Goal: Transaction & Acquisition: Purchase product/service

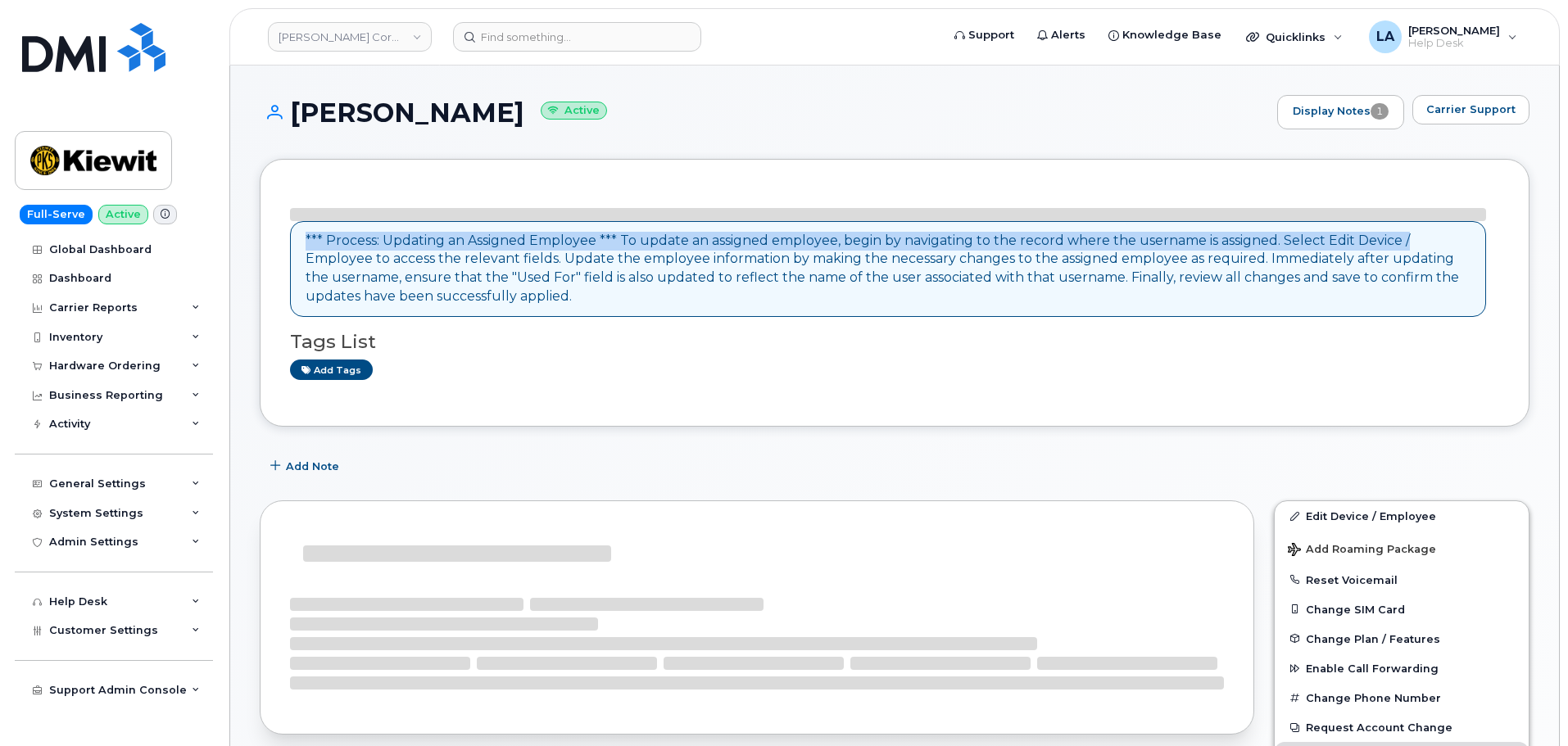
drag, startPoint x: 1563, startPoint y: 171, endPoint x: 1562, endPoint y: 232, distance: 61.0
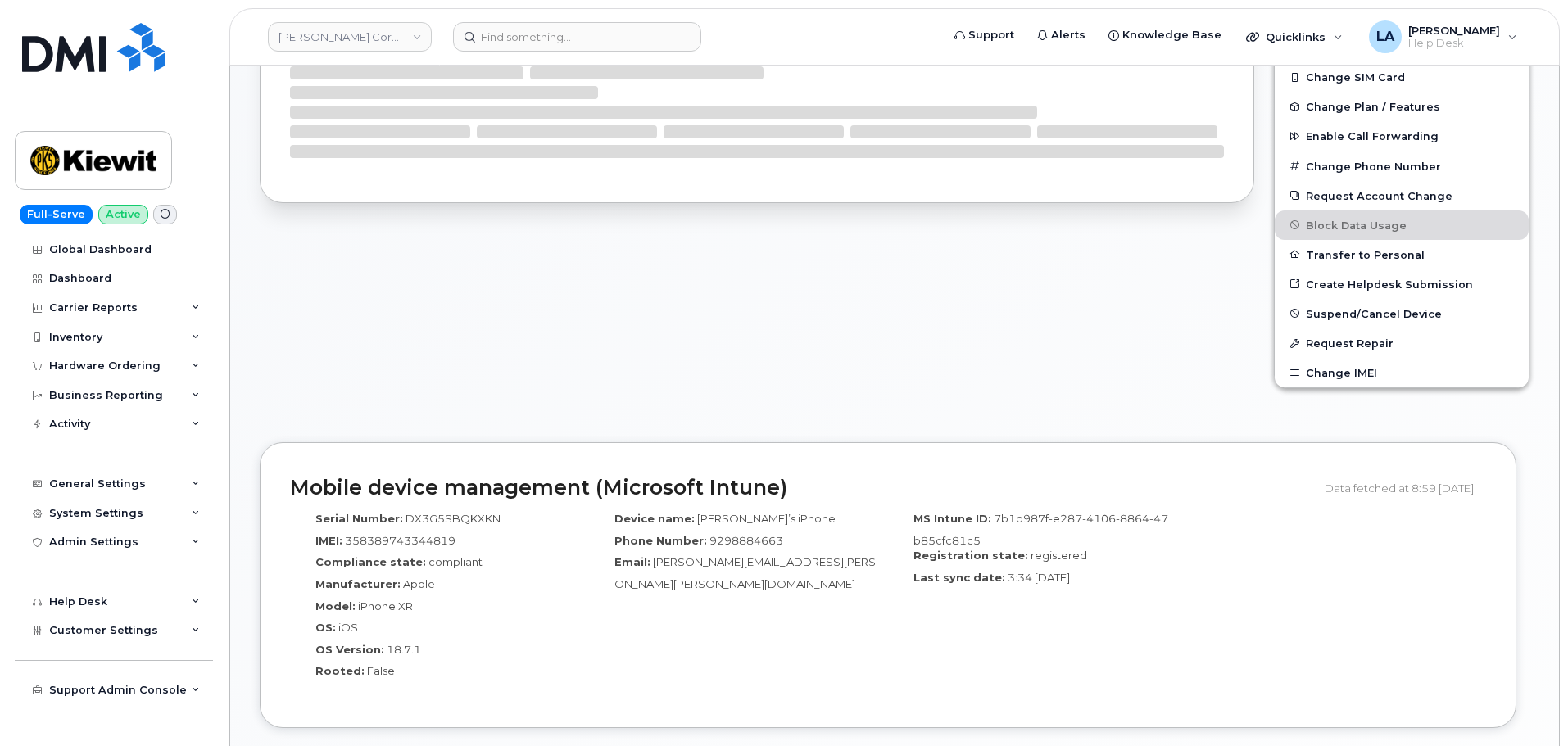
scroll to position [450, 0]
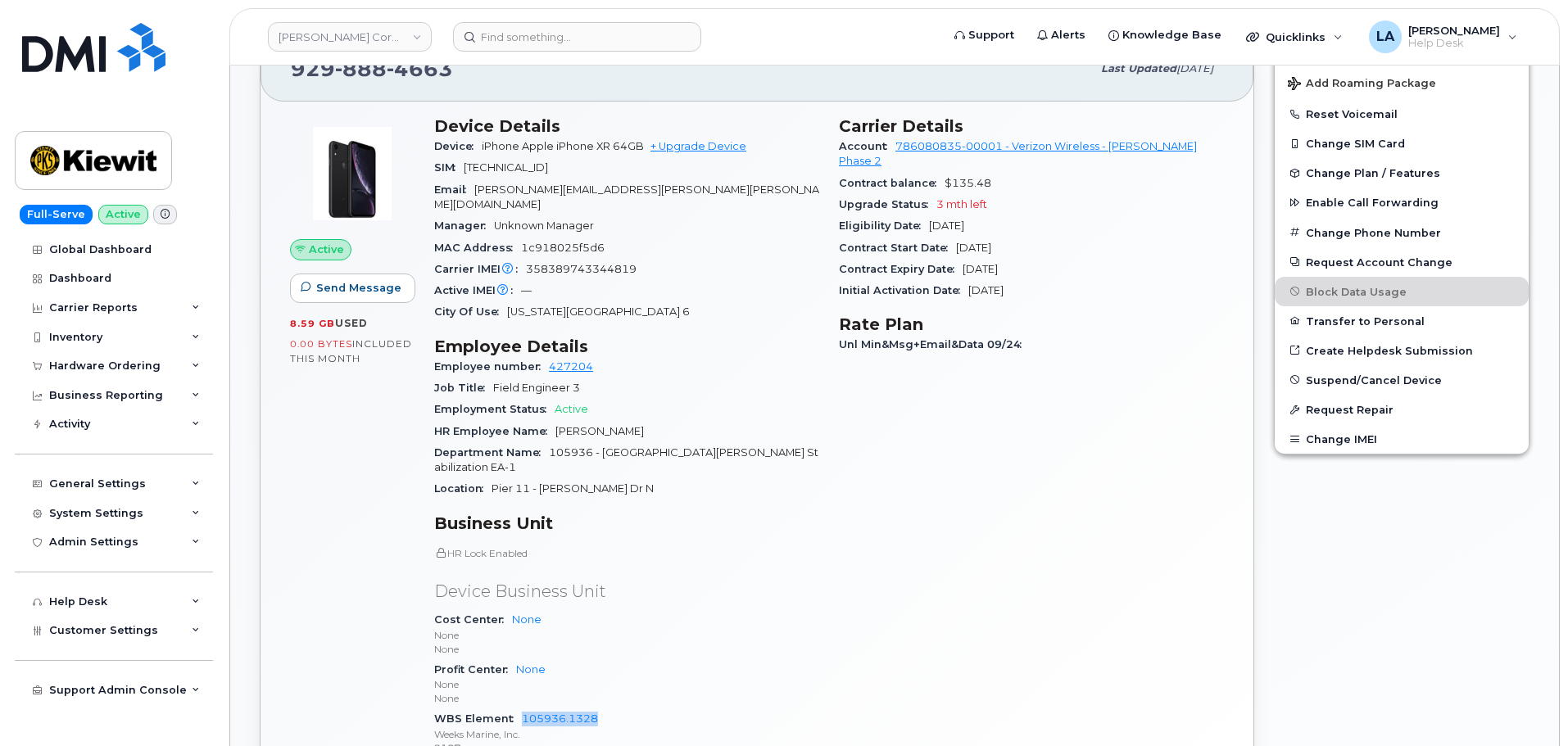
drag, startPoint x: 632, startPoint y: 695, endPoint x: 519, endPoint y: 704, distance: 113.4
click at [519, 708] on div "WBS Element 105936.1328 Weeks Marine, Inc. 2187" at bounding box center [626, 733] width 385 height 50
copy link "105936.1328"
click at [700, 149] on link "+ Upgrade Device" at bounding box center [699, 146] width 96 height 12
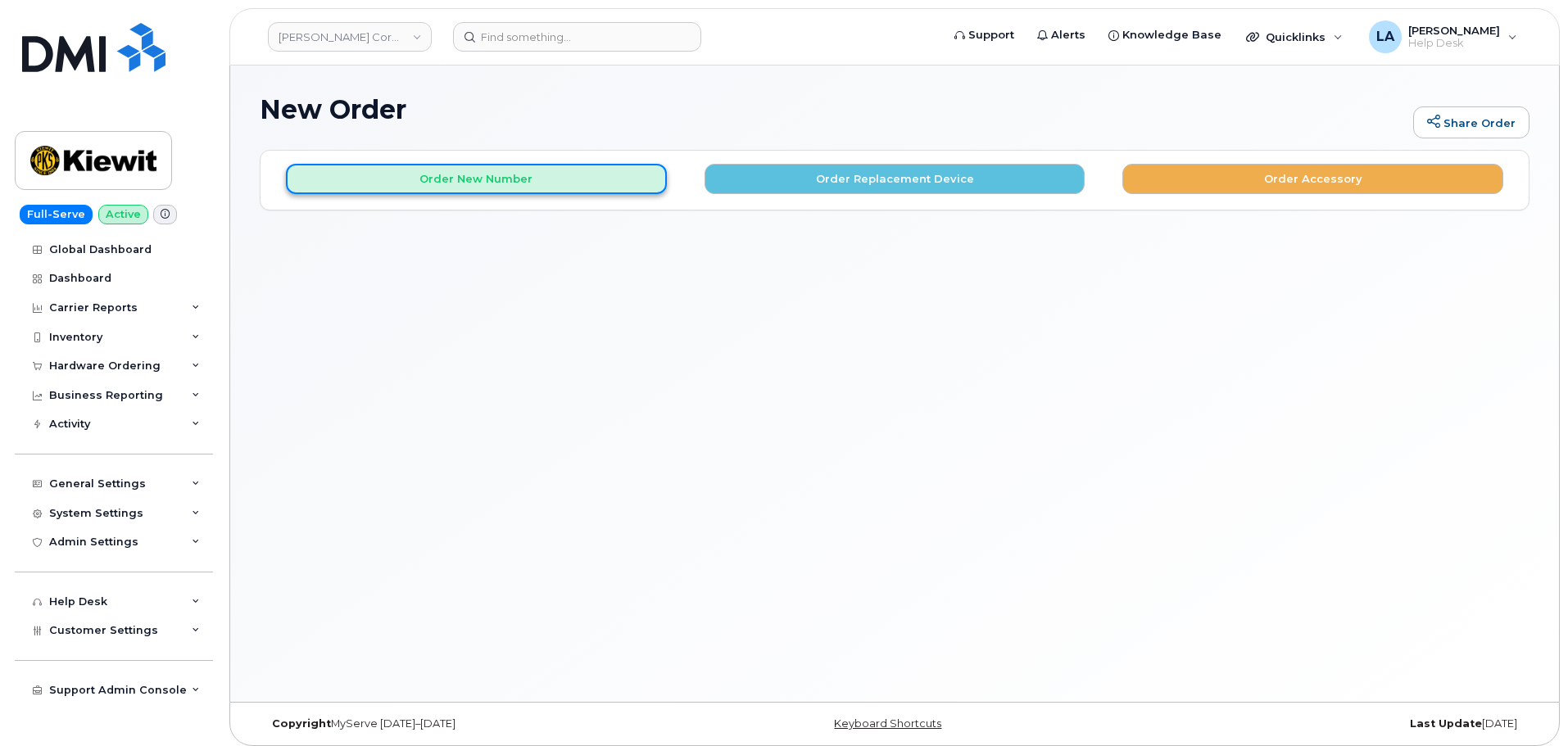
click at [623, 177] on button "Order New Number" at bounding box center [477, 179] width 381 height 30
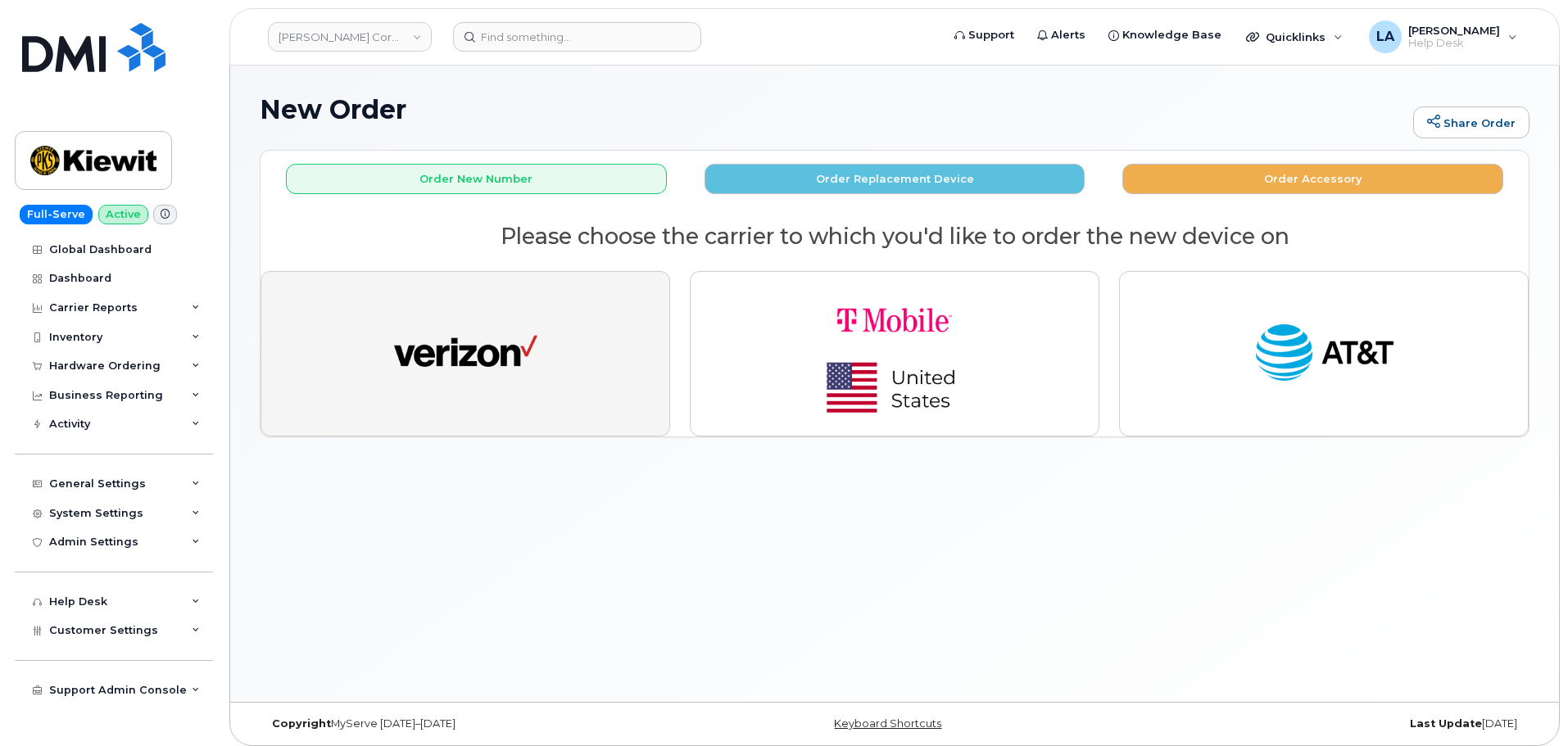
click at [549, 336] on button "button" at bounding box center [465, 354] width 410 height 166
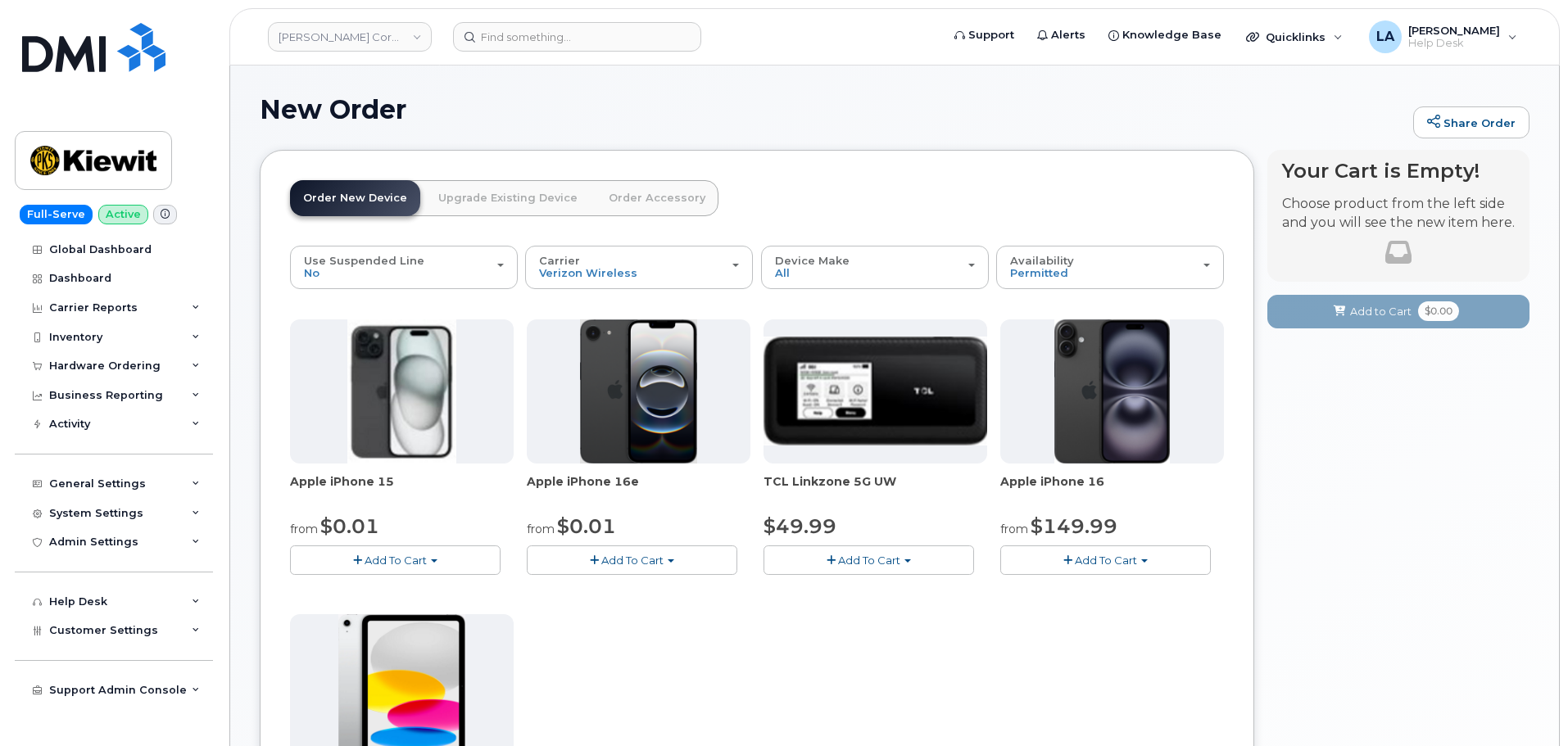
scroll to position [457, 0]
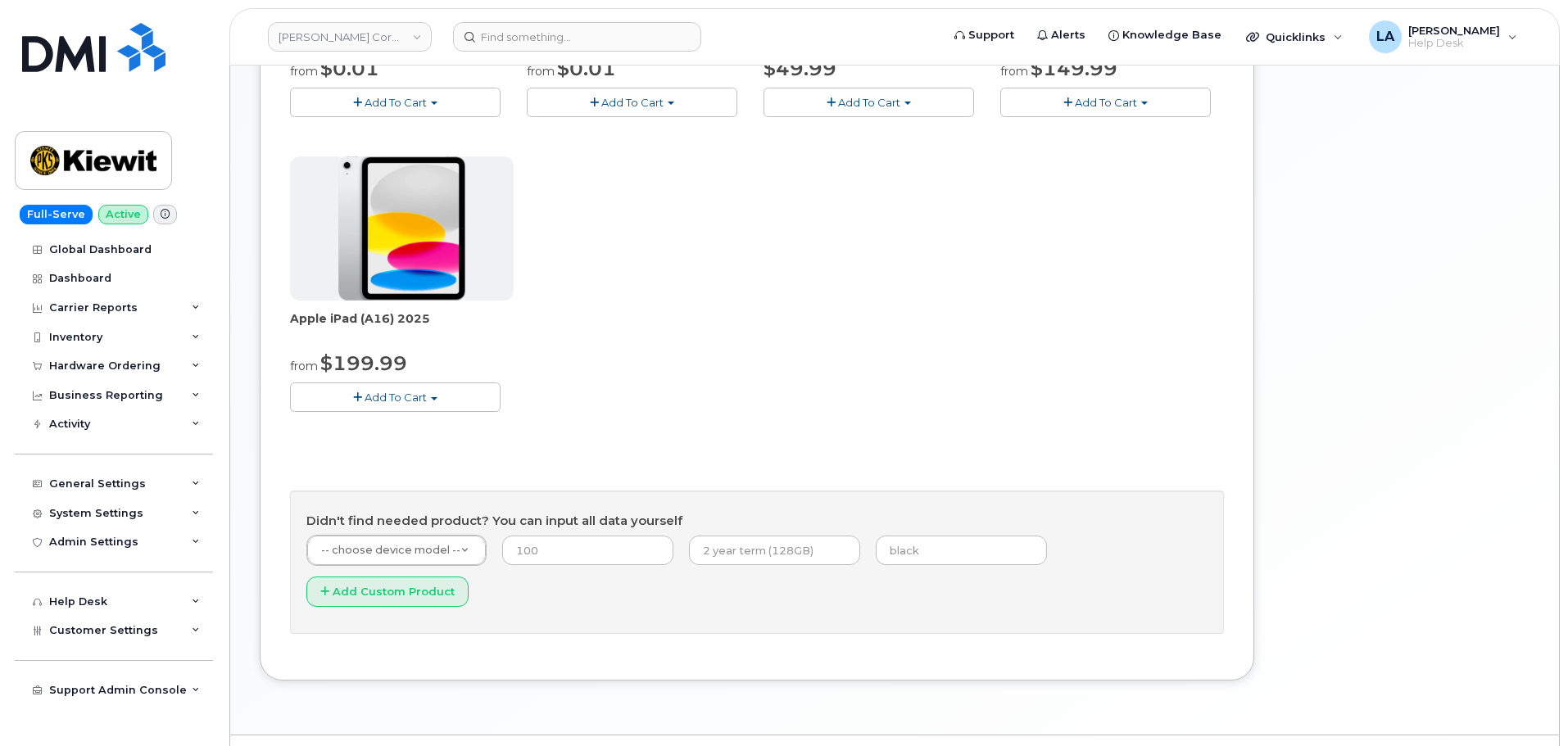
click at [412, 391] on span "Add To Cart" at bounding box center [395, 397] width 62 height 13
drag, startPoint x: 422, startPoint y: 420, endPoint x: 436, endPoint y: 411, distance: 16.6
click at [422, 420] on link "$199.99 - 2 Year Activation (128GB)" at bounding box center [407, 428] width 226 height 21
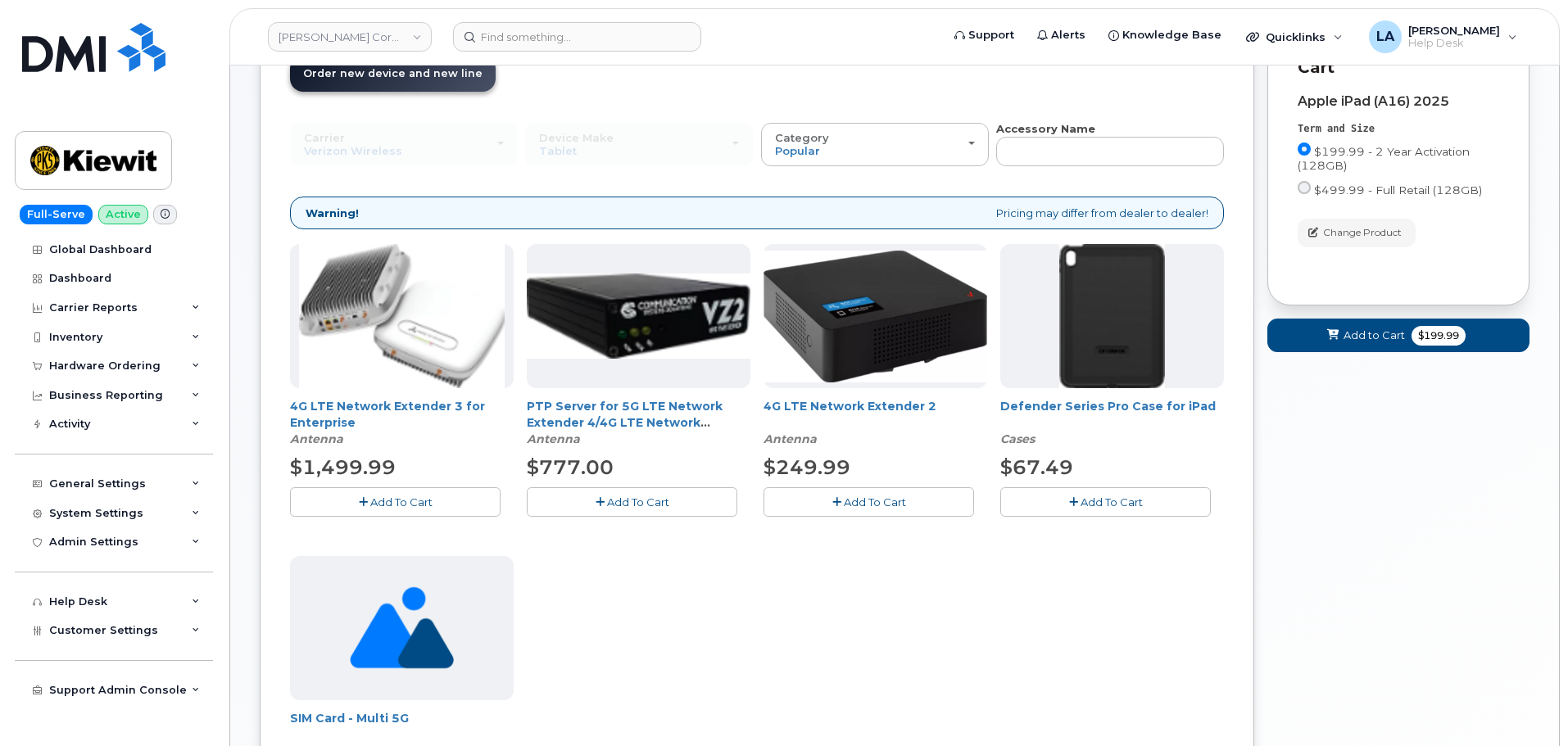
scroll to position [87, 0]
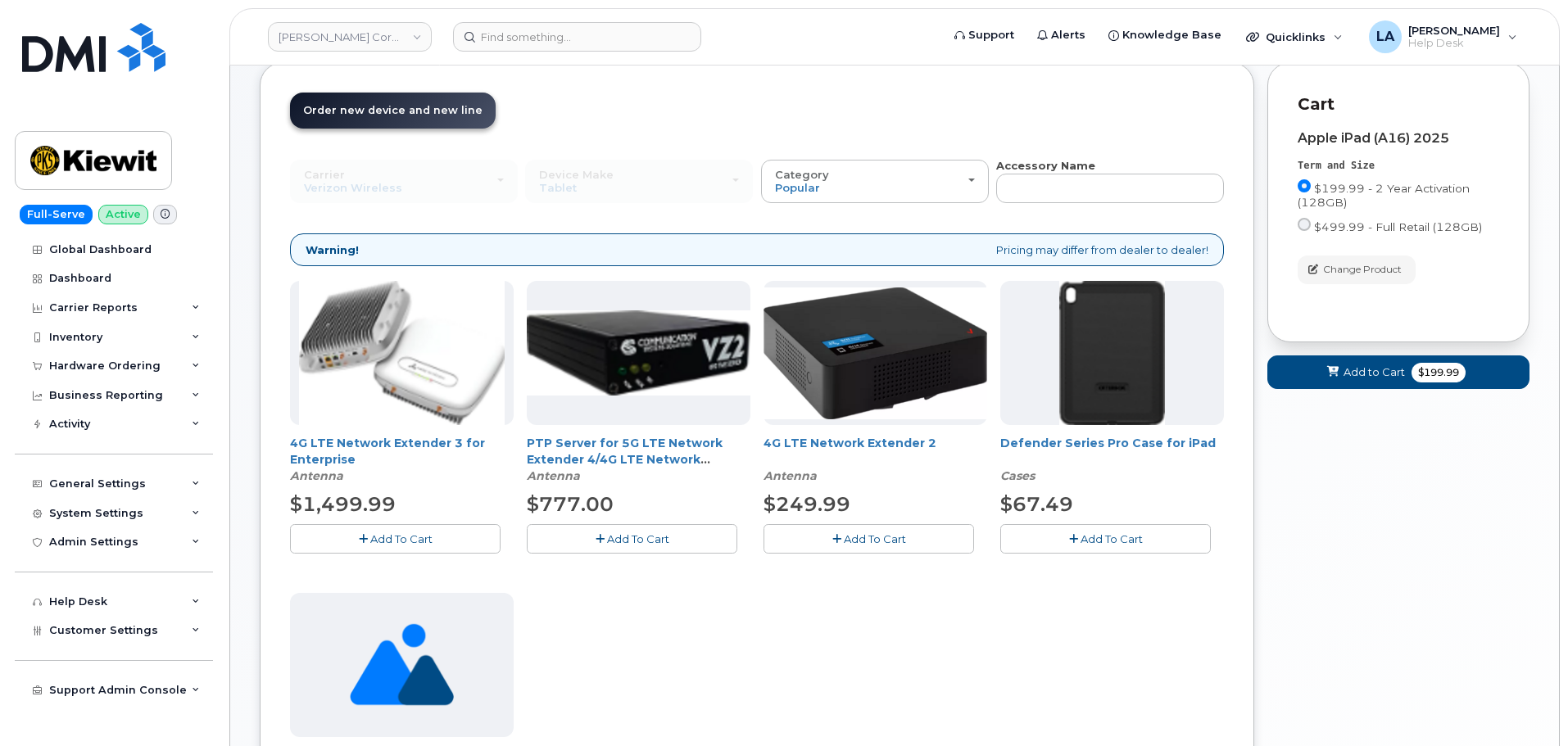
click at [1052, 543] on button "Add To Cart" at bounding box center [1105, 538] width 210 height 29
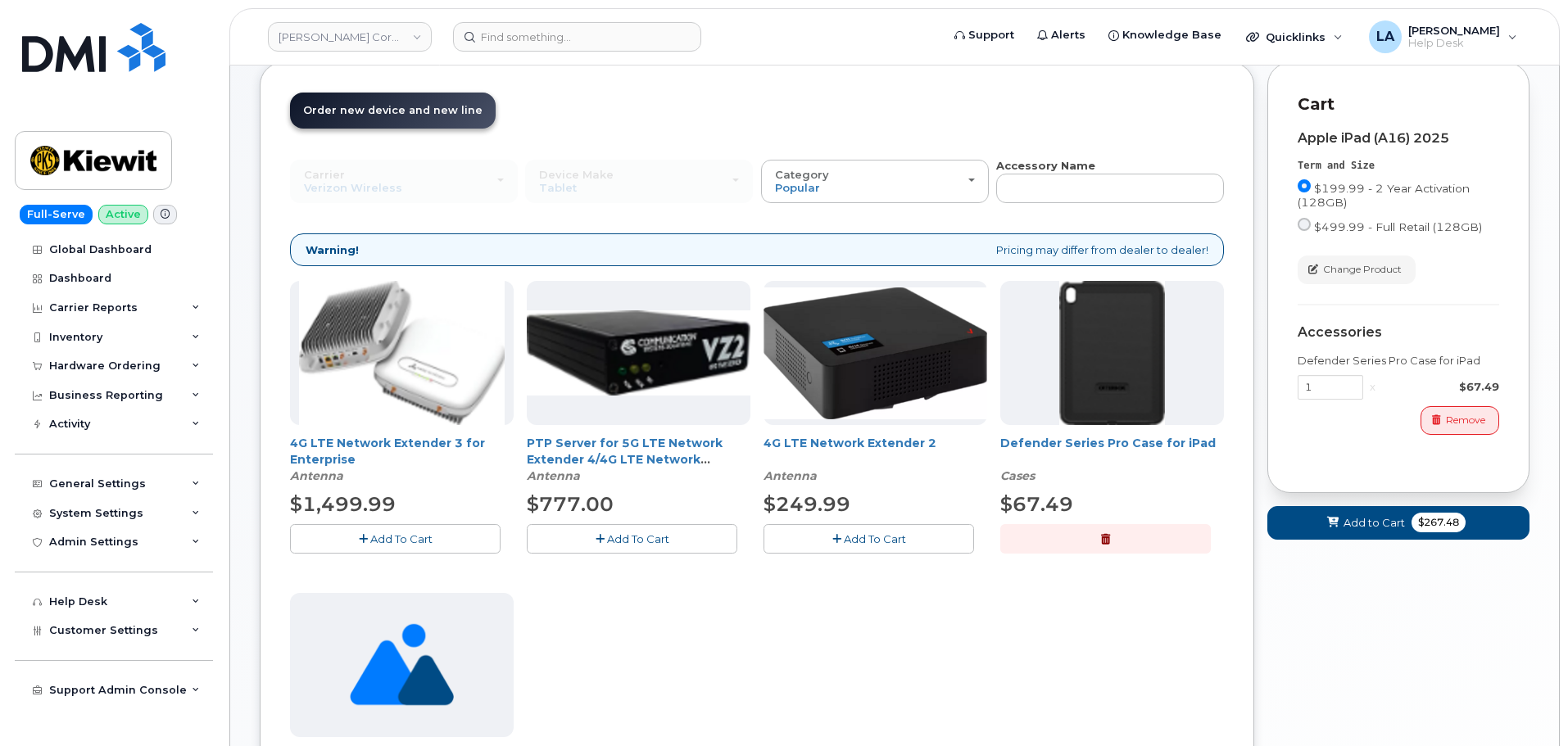
click at [1366, 543] on div "Cart active suspended Carrier Device Additional cost to upgrading the device Se…" at bounding box center [1399, 314] width 262 height 505
click at [1351, 517] on span "Add to Cart" at bounding box center [1374, 523] width 62 height 16
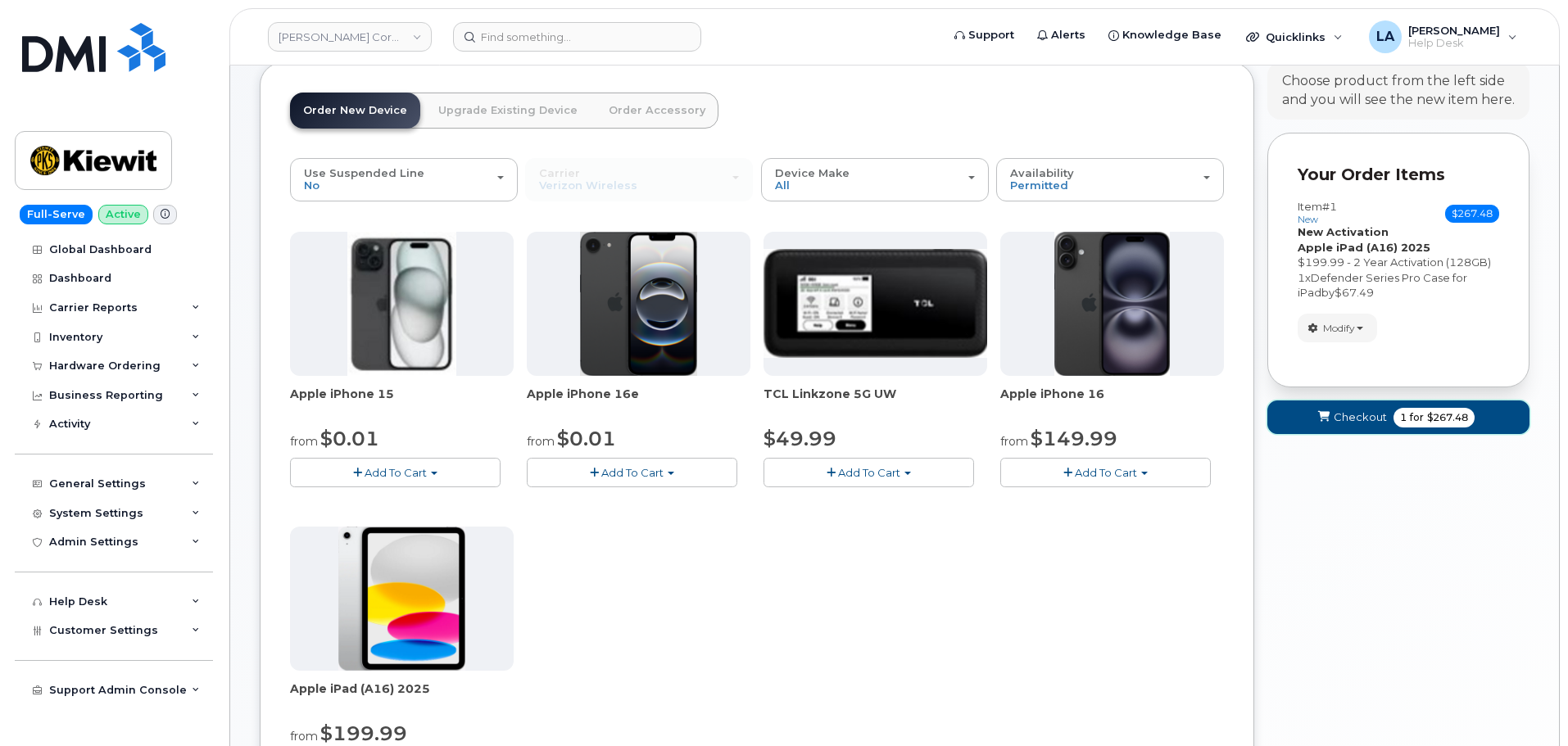
click at [1342, 417] on span "Checkout" at bounding box center [1360, 417] width 54 height 16
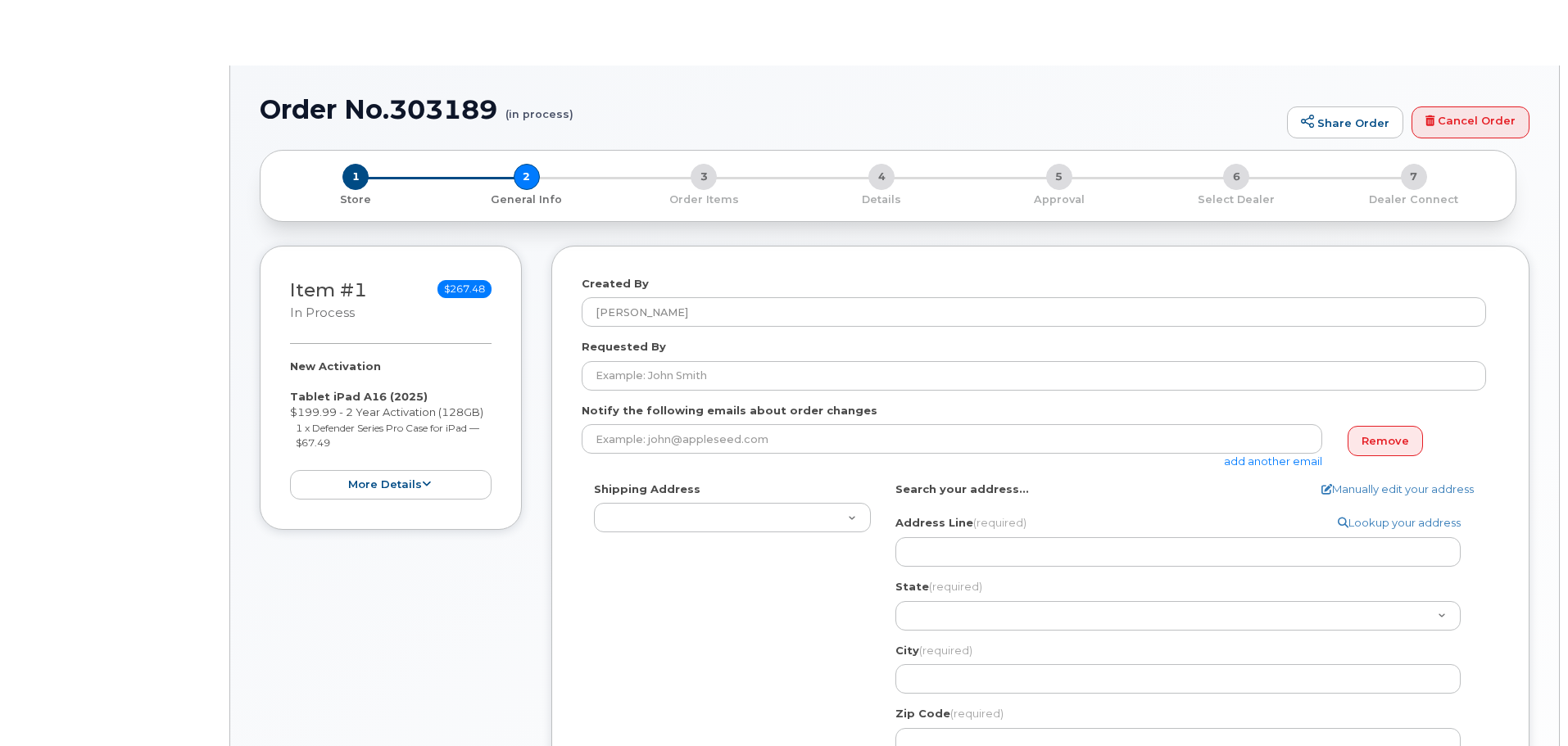
select select
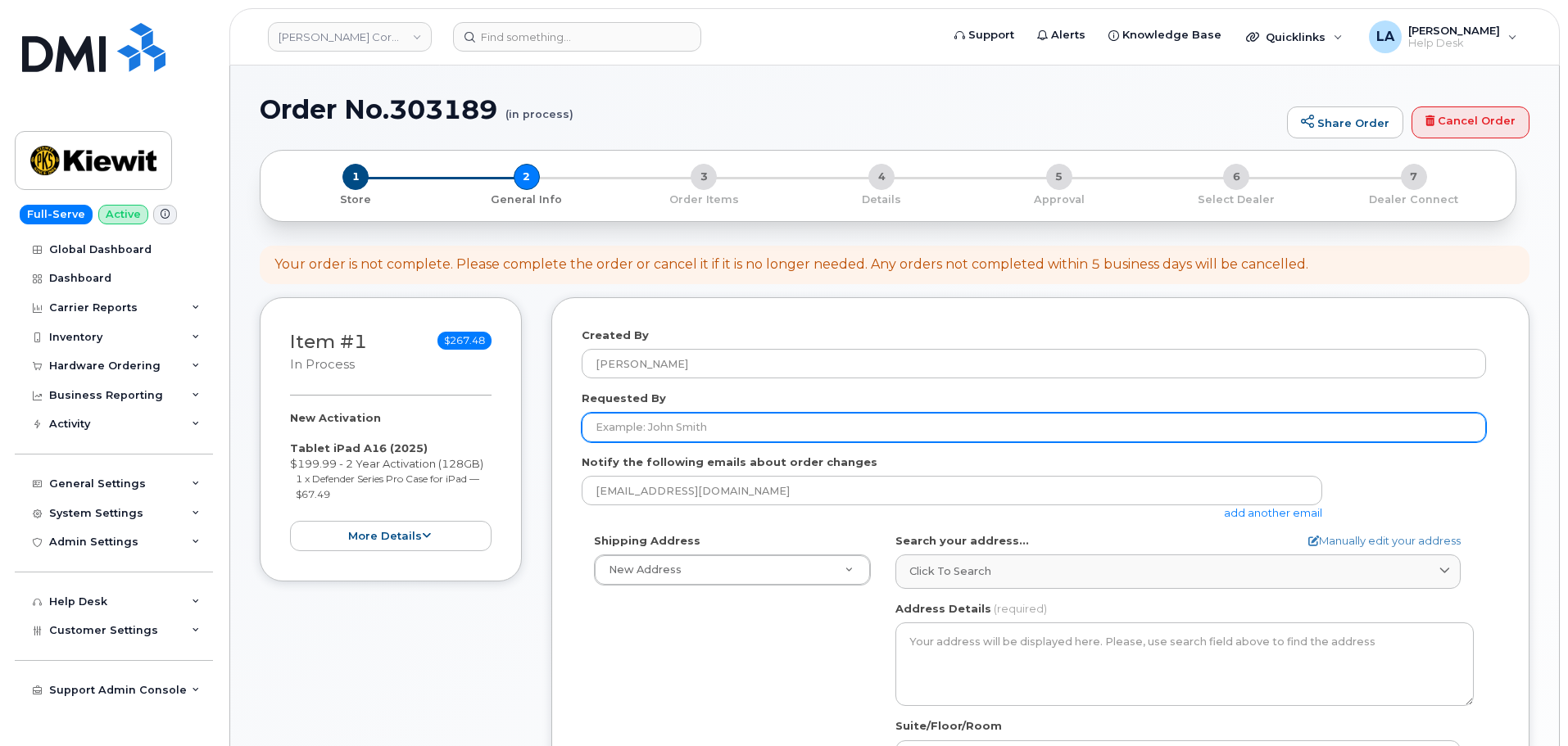
click at [775, 417] on input "Requested By" at bounding box center [1034, 428] width 905 height 30
paste input "[PERSON_NAME]"
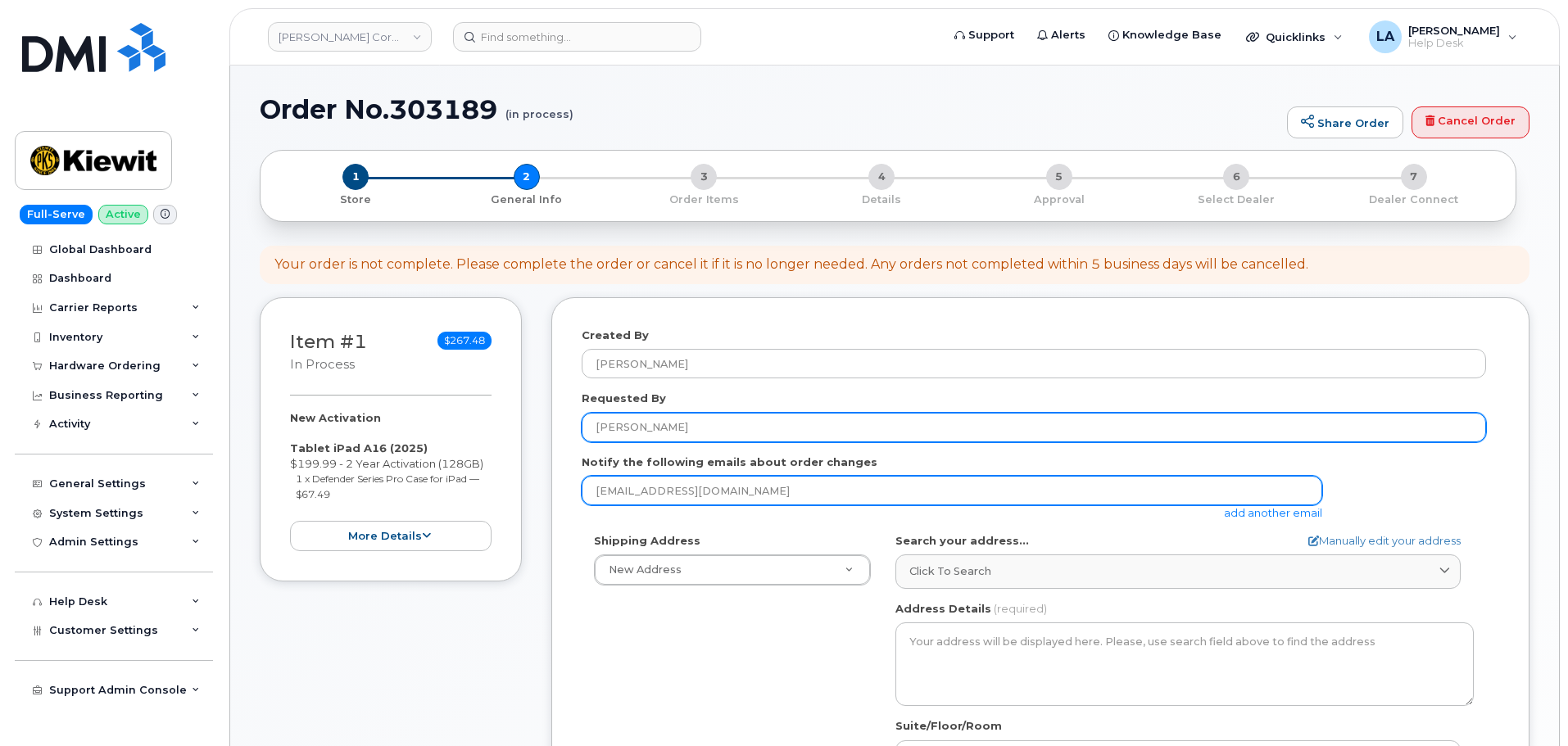
type input "[PERSON_NAME]"
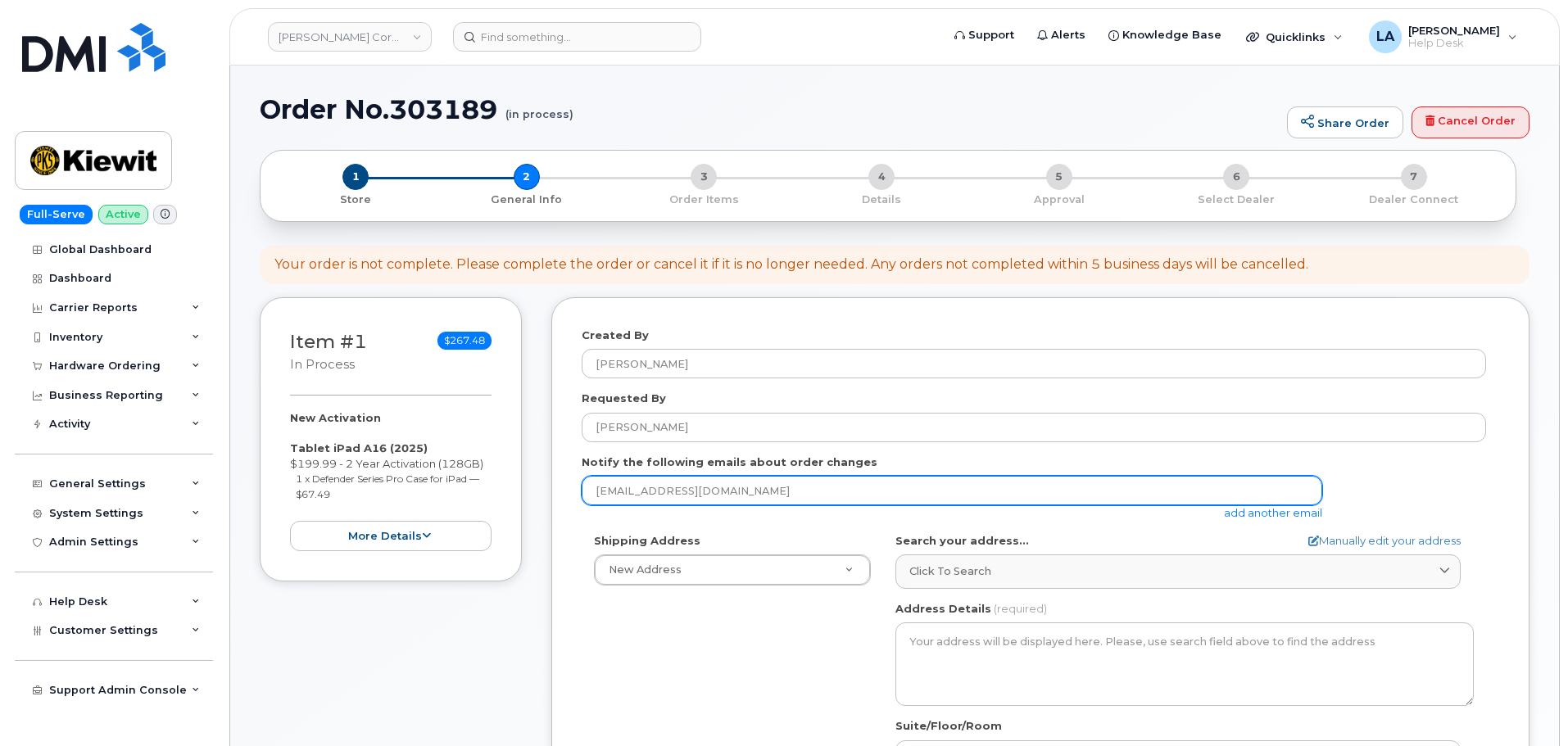
drag, startPoint x: 778, startPoint y: 488, endPoint x: 541, endPoint y: 486, distance: 237.0
click at [541, 486] on div "Item #1 in process $267.48 New Activation Tablet iPad A16 (2025) $199.99 - 2 Ye…" at bounding box center [895, 652] width 1270 height 709
paste input "[PERSON_NAME][EMAIL_ADDRESS][PERSON_NAME][PERSON_NAME][DOMAIN_NAME]"
type input "[PERSON_NAME][EMAIL_ADDRESS][PERSON_NAME][PERSON_NAME][DOMAIN_NAME]"
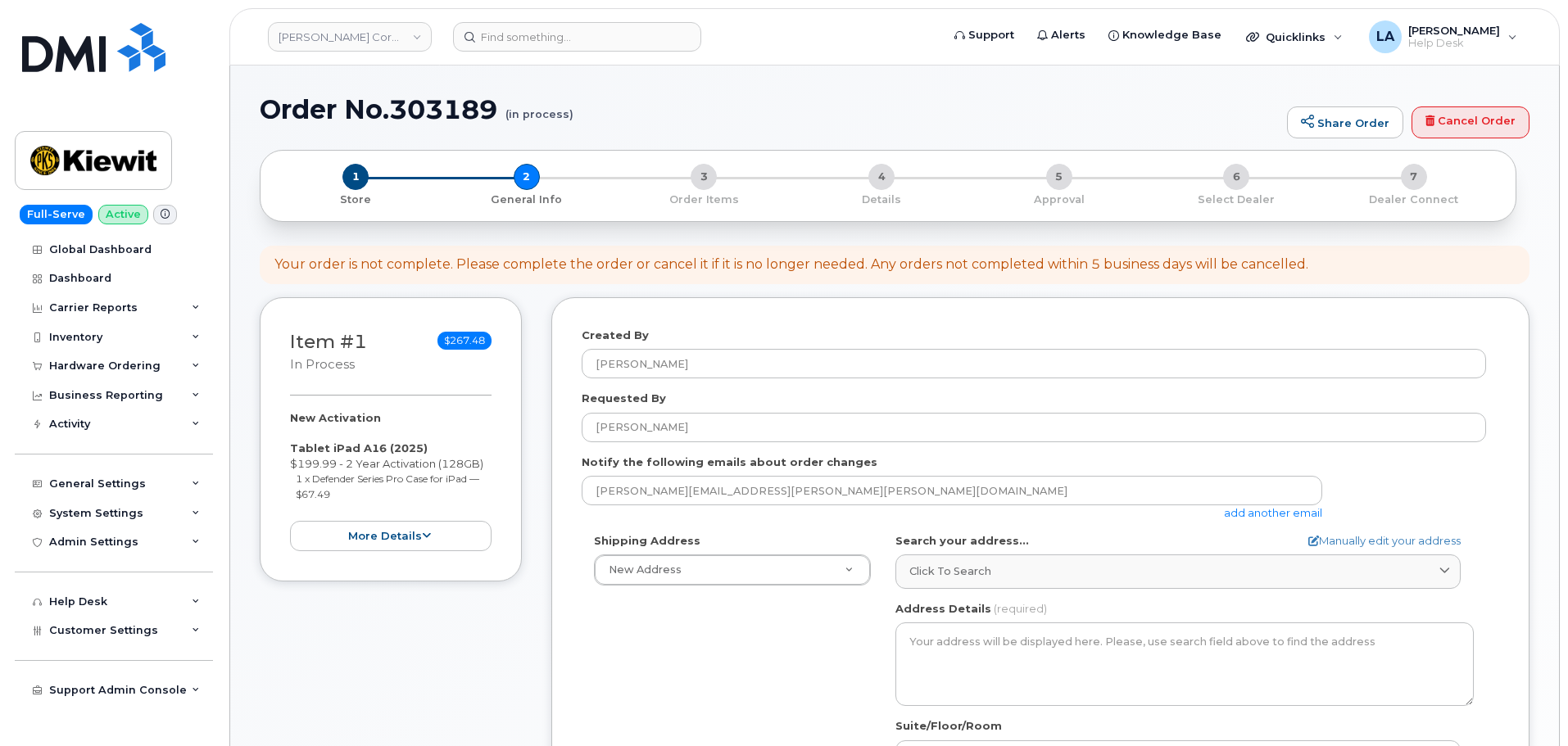
click at [1279, 509] on link "add another email" at bounding box center [1273, 513] width 98 height 13
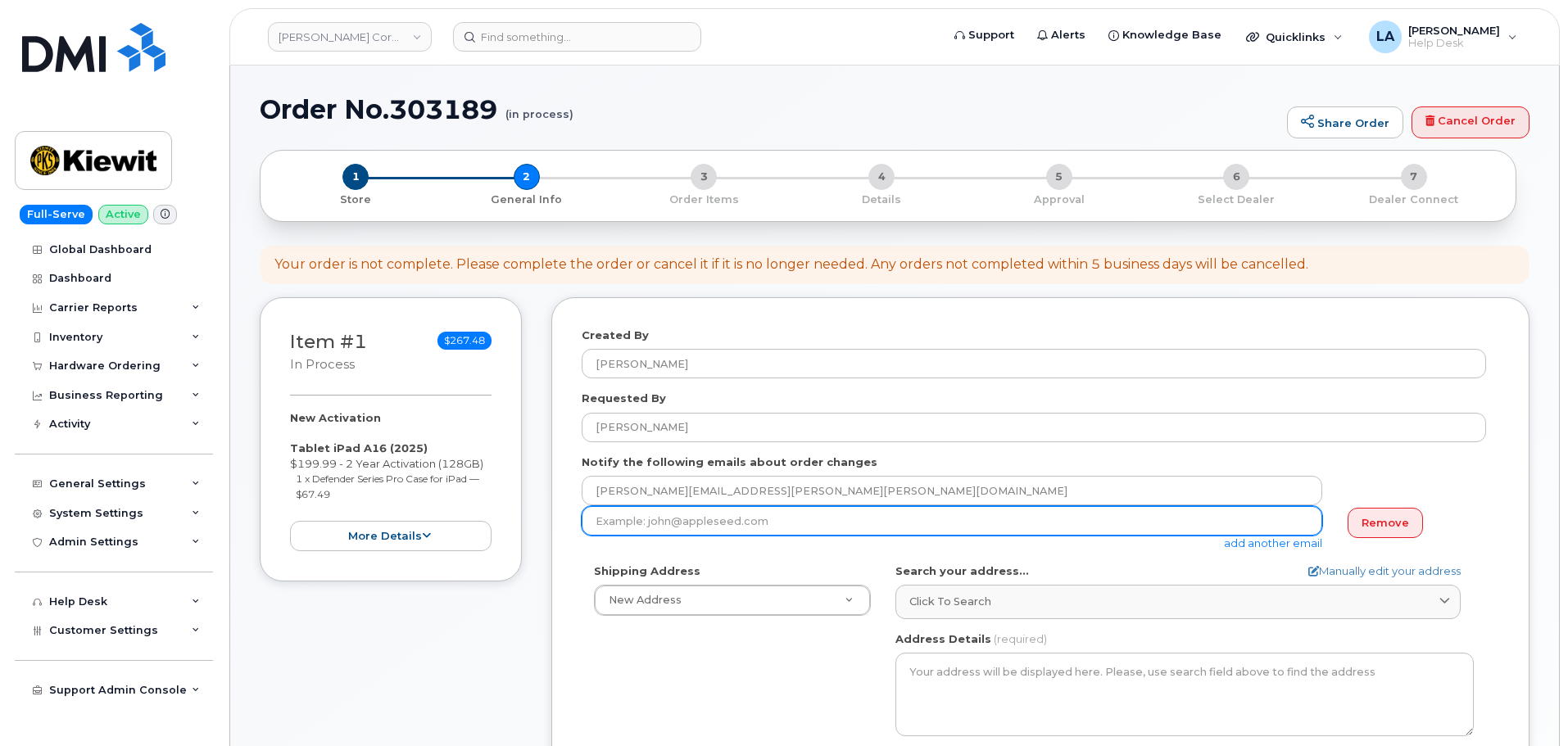
click at [745, 520] on input "email" at bounding box center [952, 521] width 741 height 30
paste input "[EMAIL_ADDRESS][DOMAIN_NAME]"
type input "[EMAIL_ADDRESS][DOMAIN_NAME]"
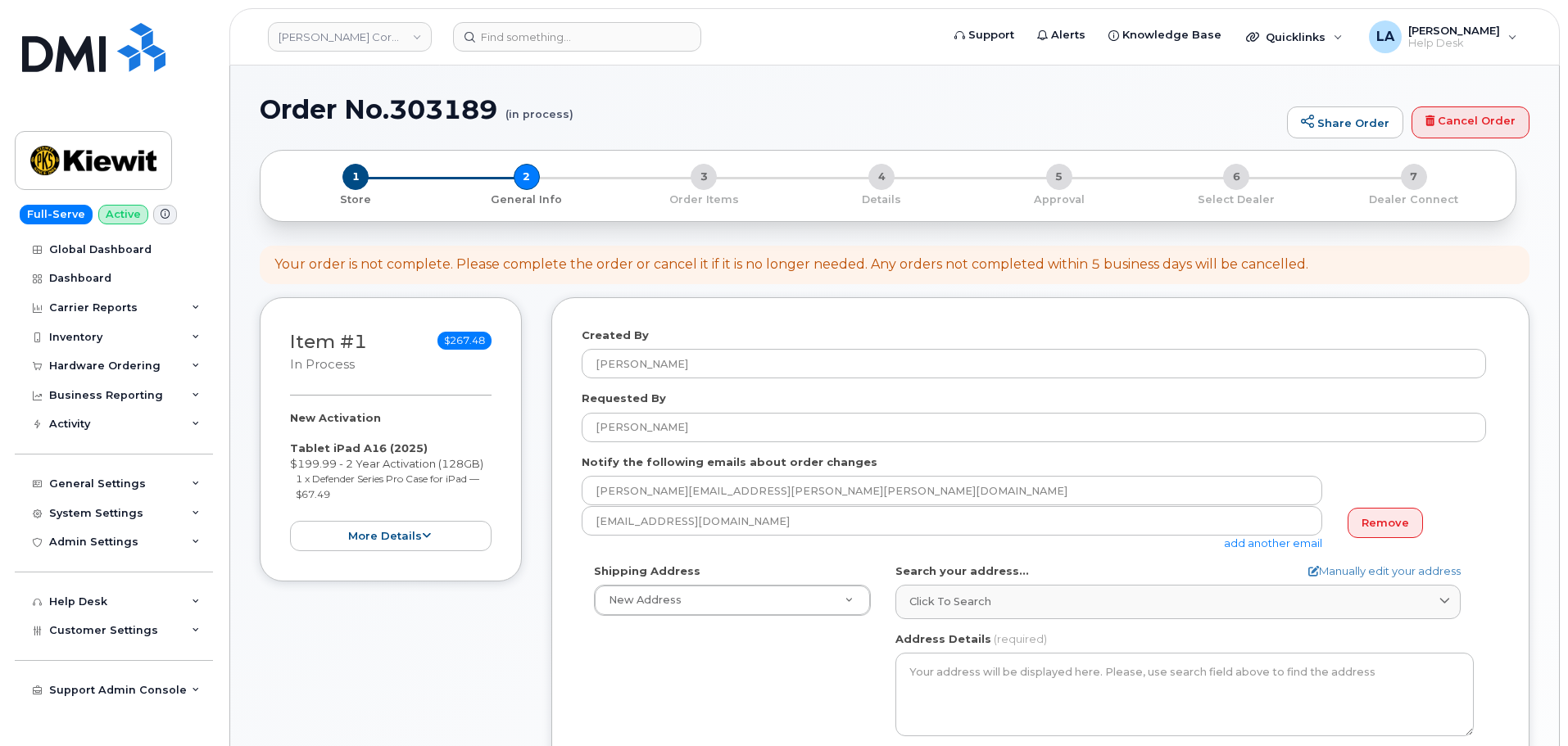
click at [663, 680] on div "Shipping Address New Address New Address 8900 Renner Blvd 1031 Country Lane 190…" at bounding box center [1034, 751] width 905 height 376
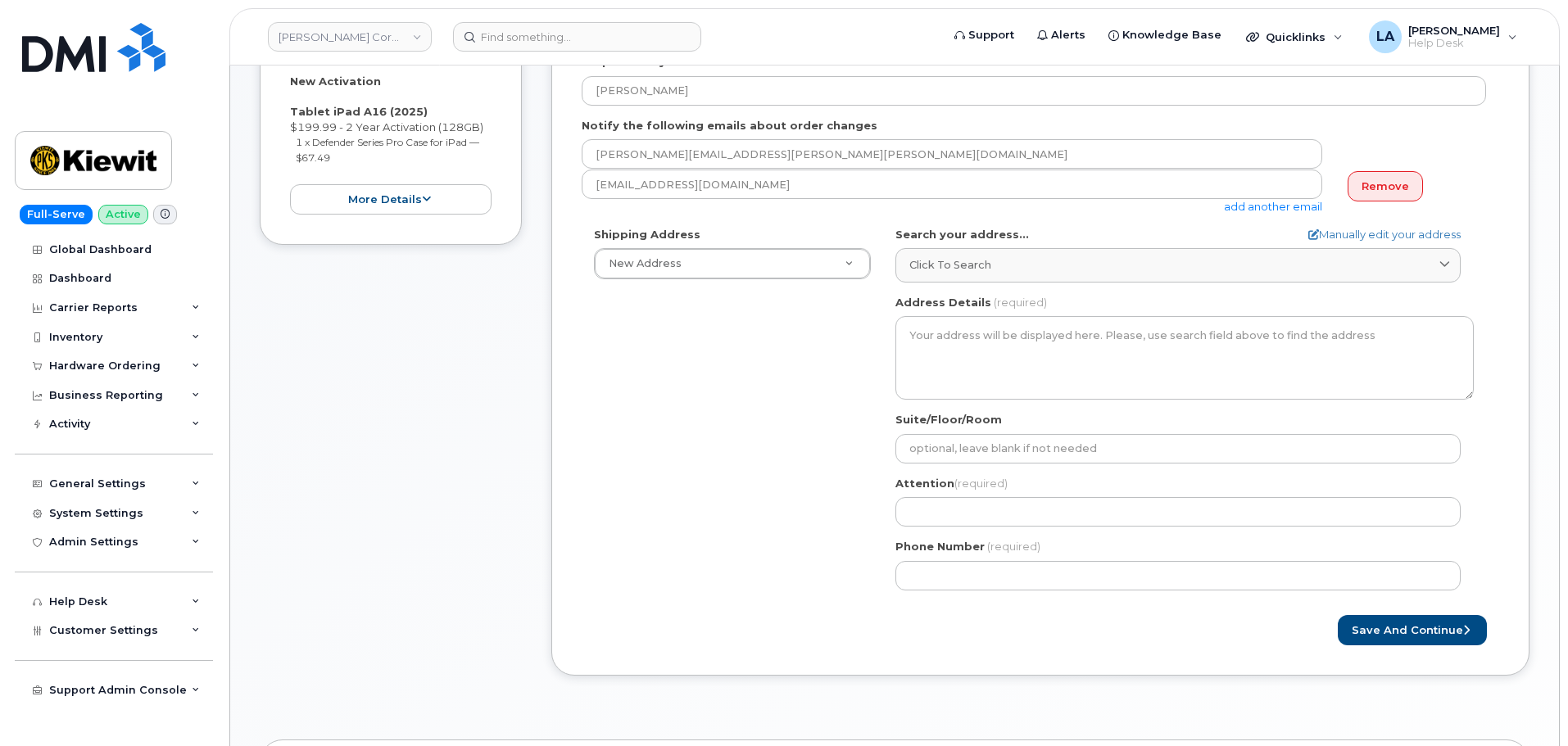
scroll to position [397, 0]
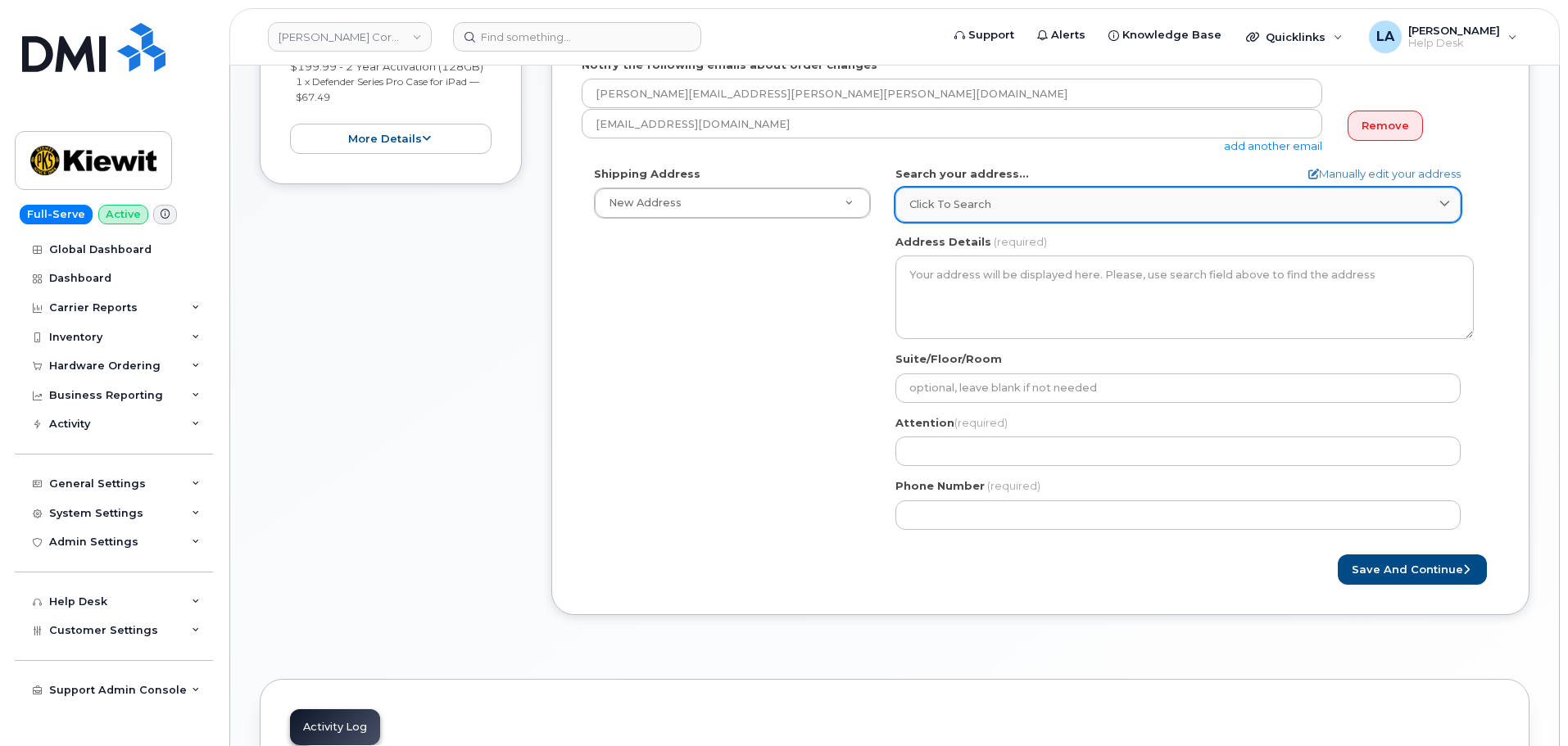
click at [991, 202] on div "Click to search" at bounding box center [1179, 204] width 538 height 16
paste input "4 Commerce Dr Cranford NJ 07016"
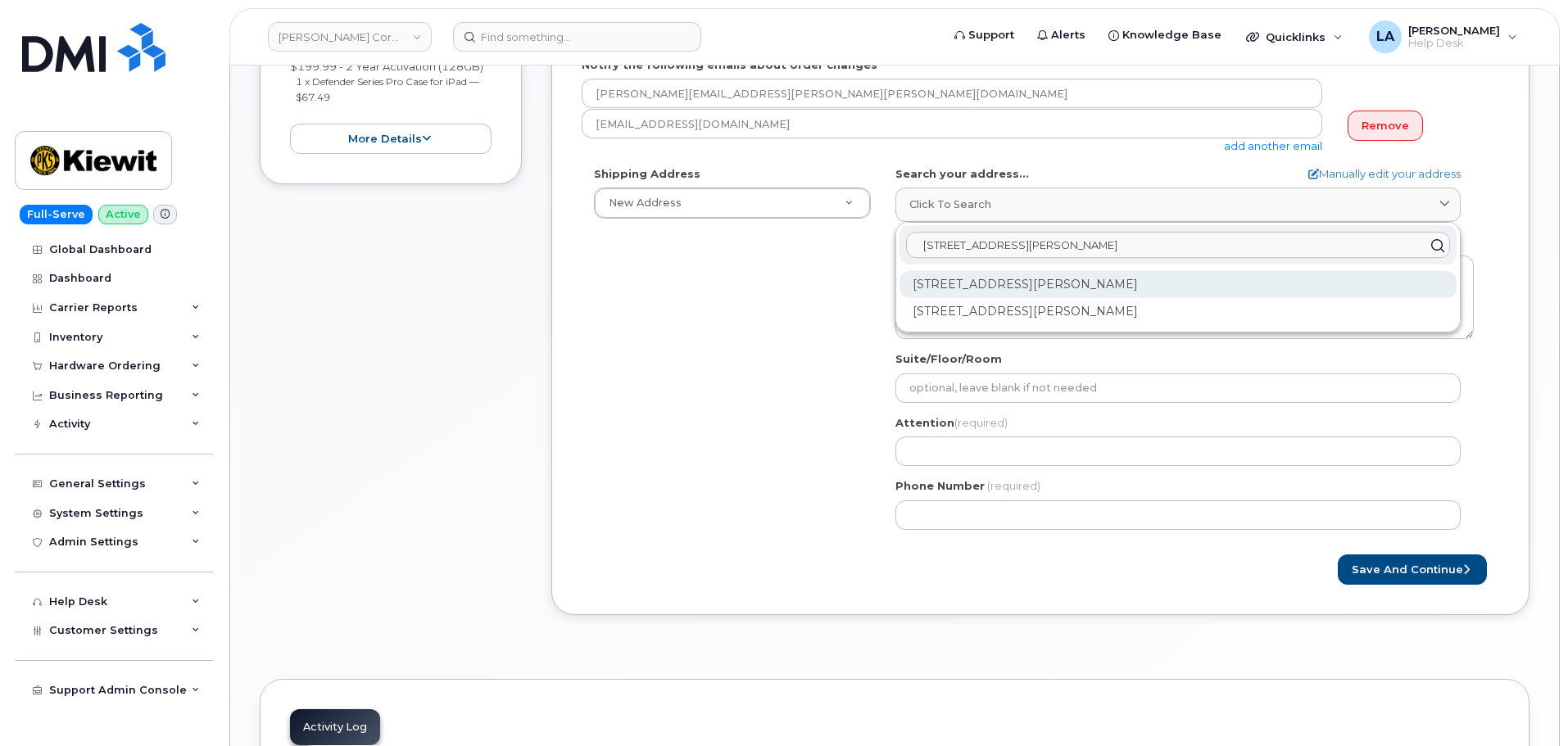
type input "4 Commerce Dr Cranford NJ 07016"
click at [984, 292] on div "4 Commerce Dr Cranford NJ 07016" at bounding box center [1178, 284] width 557 height 27
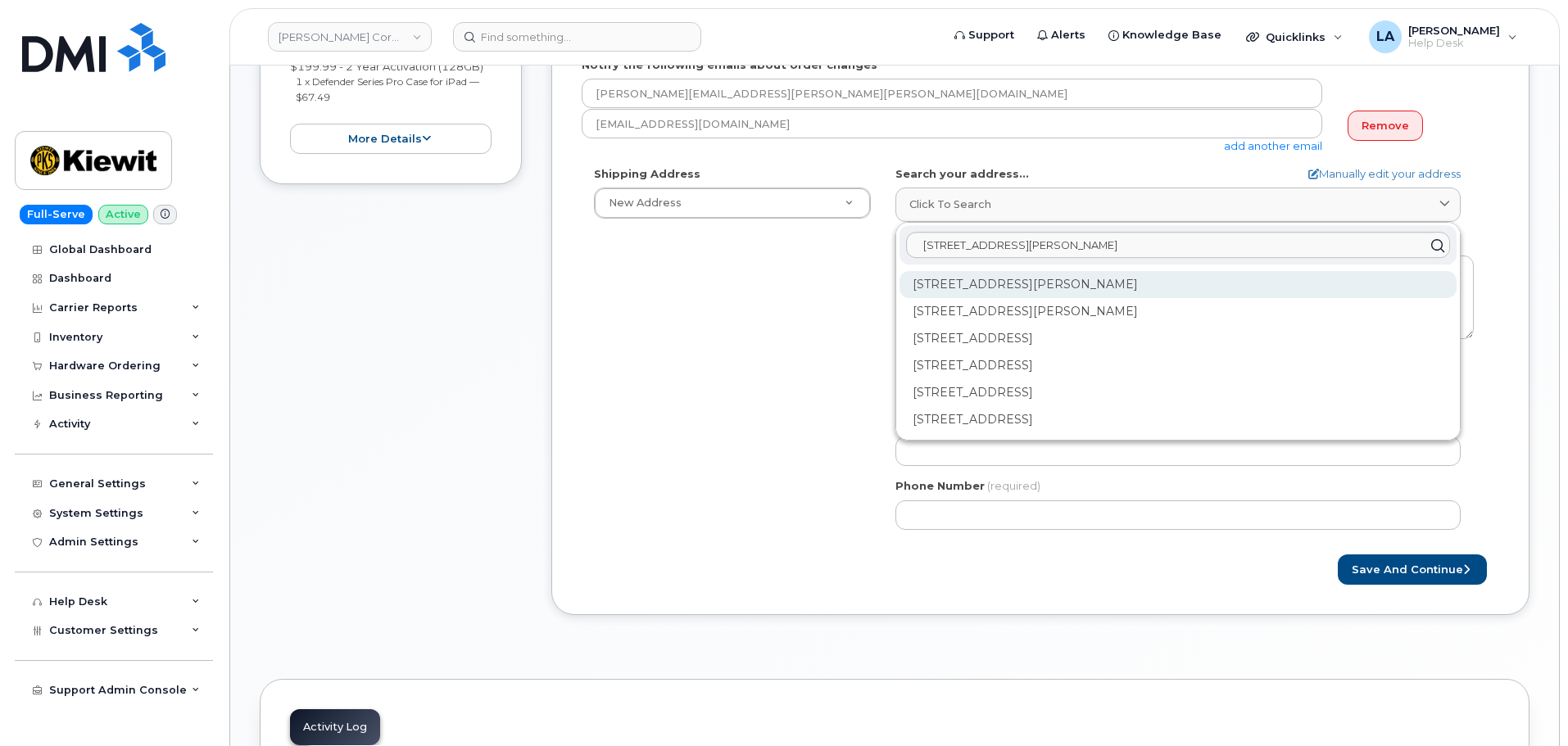
click at [1009, 285] on div "4 Commerce Dr Lowr Cranford NJ 07016-3526" at bounding box center [1178, 284] width 557 height 27
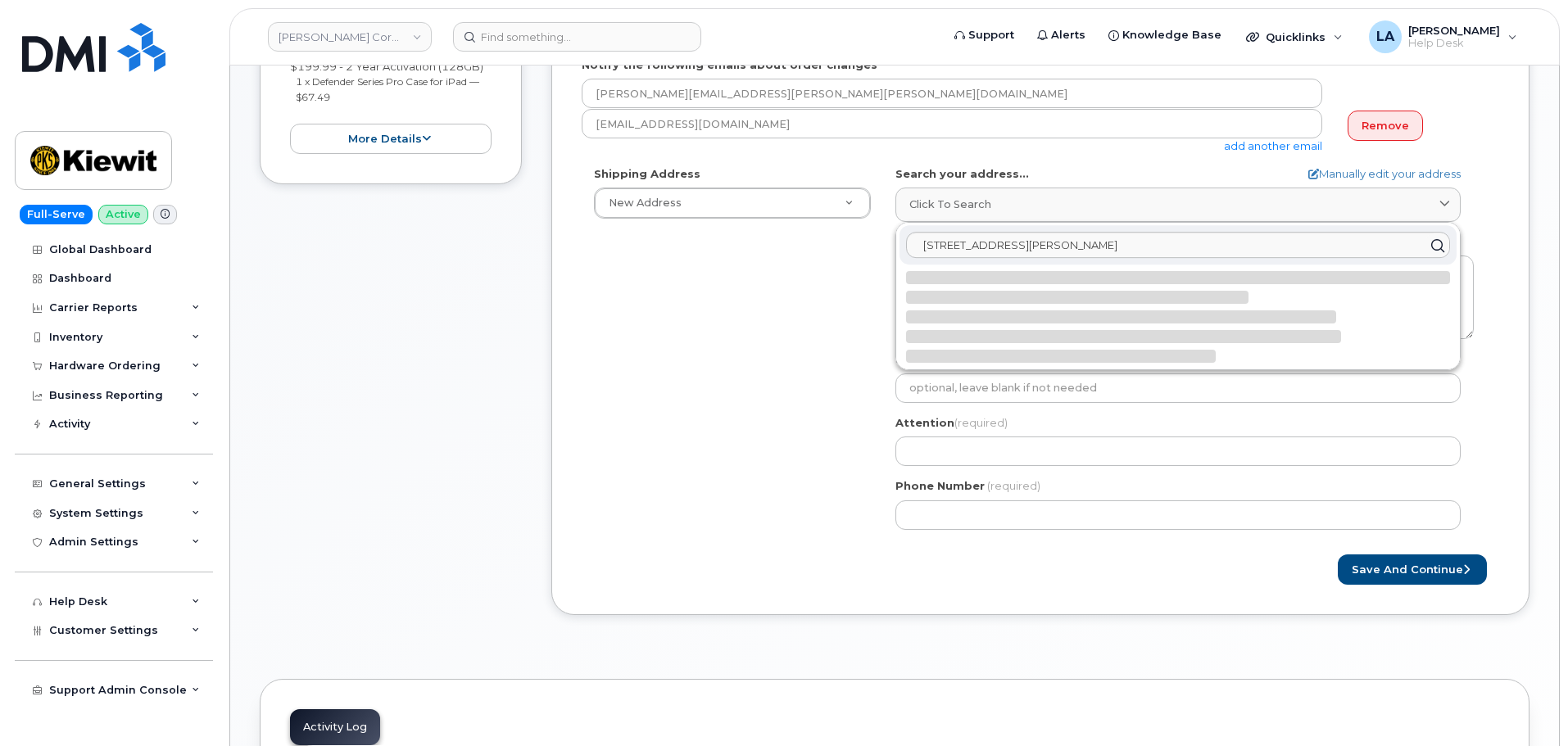
select select
type textarea "4 Commerce Dr LOWR CRANFORD NJ 07016-3526 UNITED STATES"
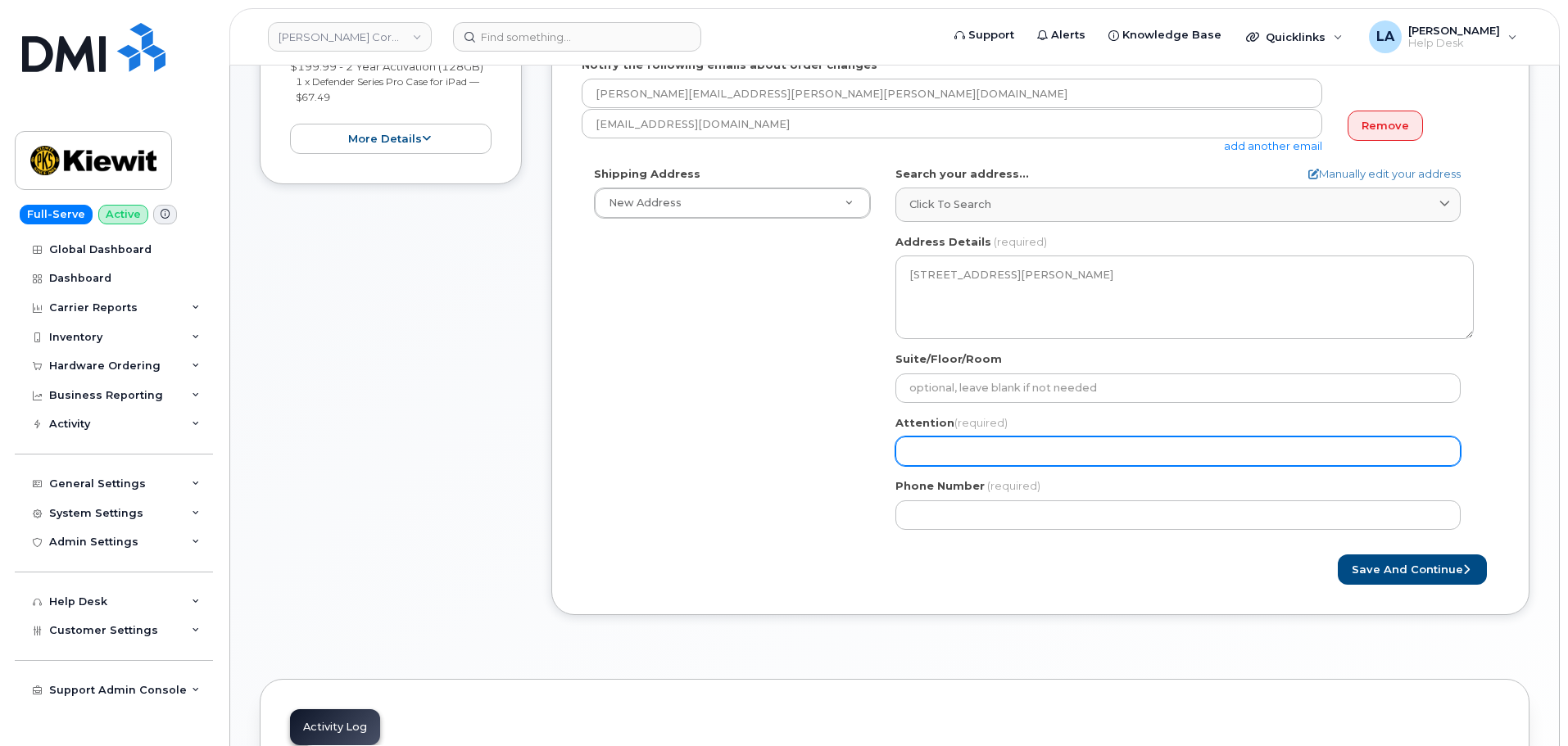
click at [1067, 442] on input "Attention (required)" at bounding box center [1178, 451] width 565 height 30
paste input "Jack Maguire"
type input "Jack Maguire"
select select
paste input "[PERSON_NAME]"
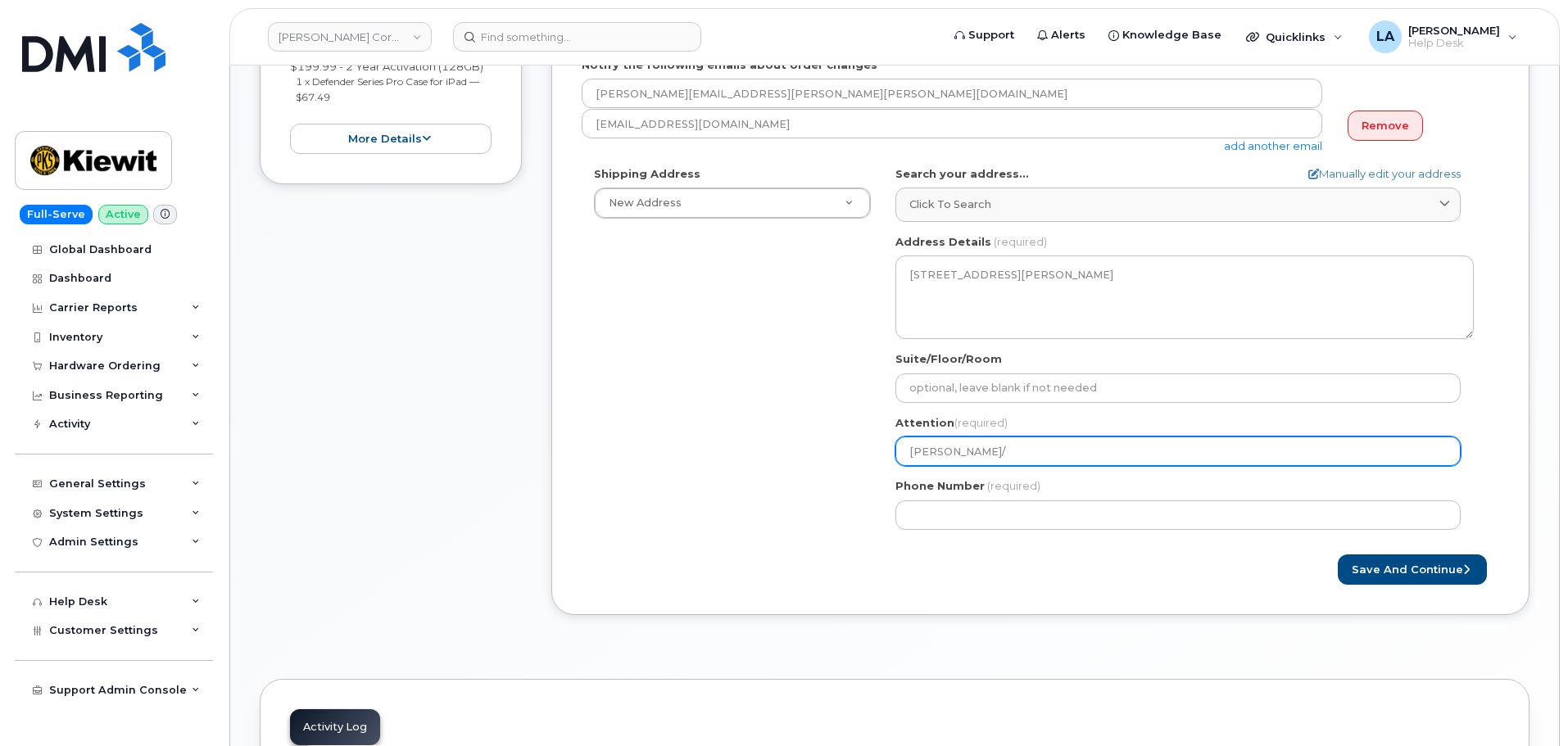
type input "[PERSON_NAME]/ [PERSON_NAME]"
select select
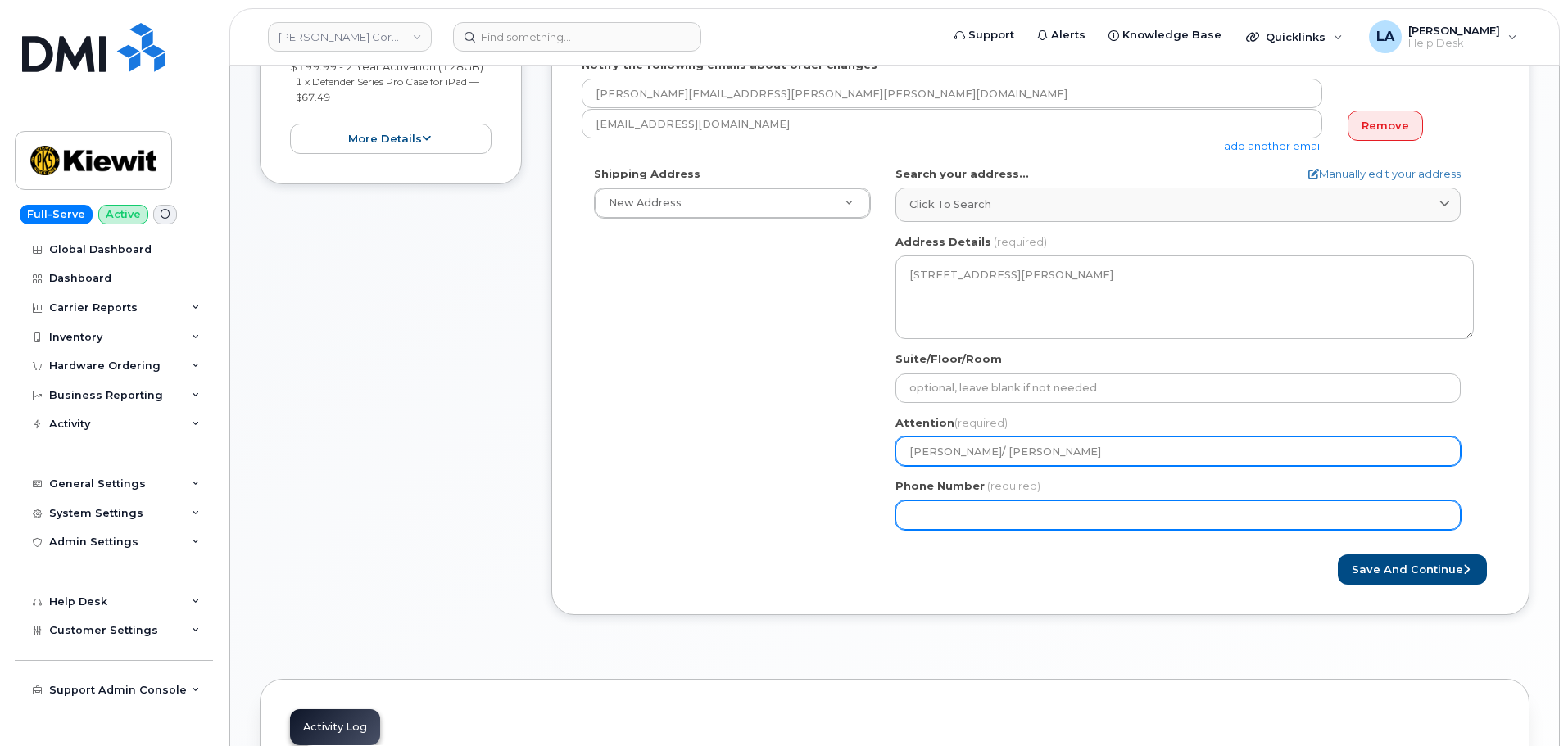
type input "[PERSON_NAME]/ [PERSON_NAME]"
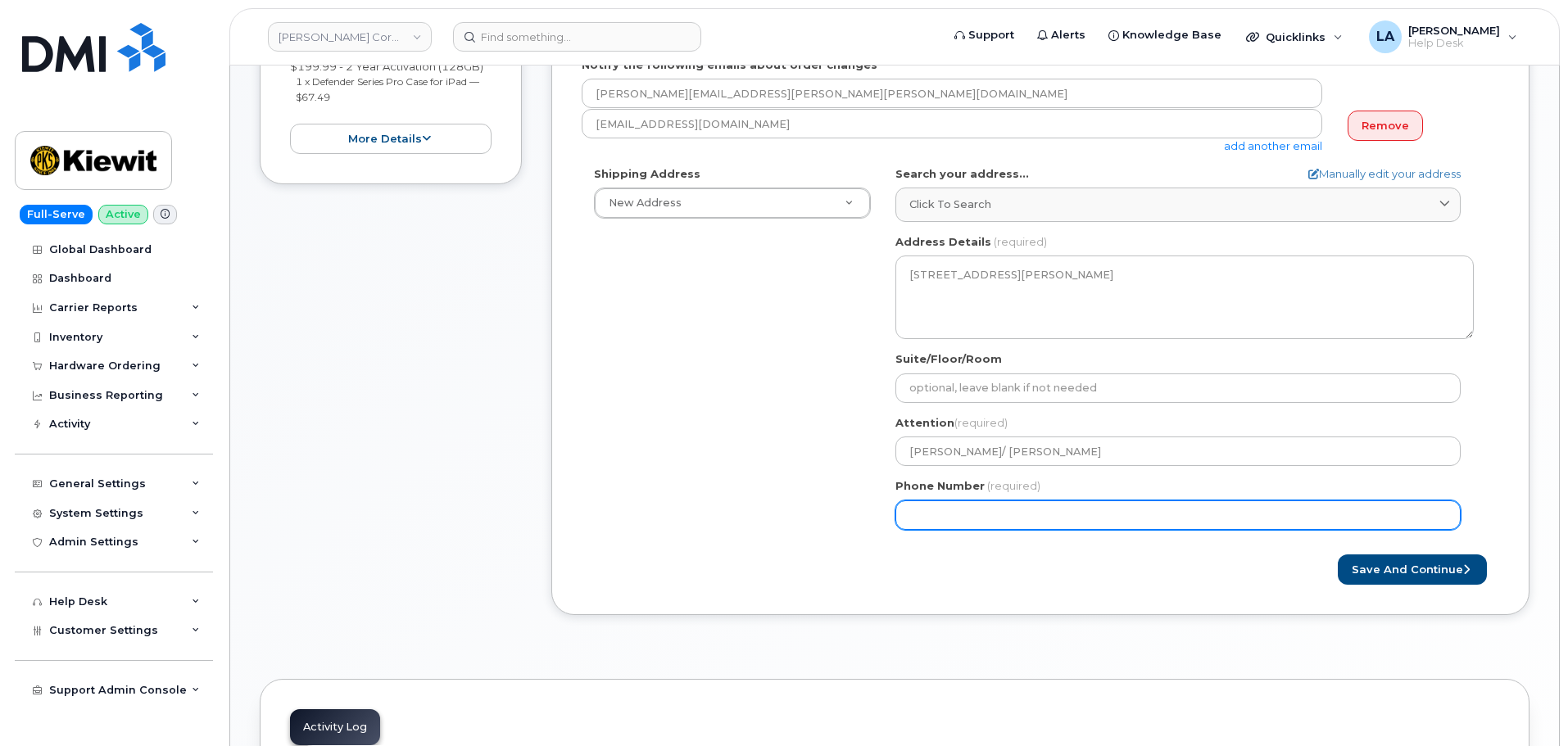
click at [1081, 521] on input "Phone Number" at bounding box center [1178, 515] width 565 height 30
paste input "9084028840"
type input "9084028840"
select select
type input "9084028840"
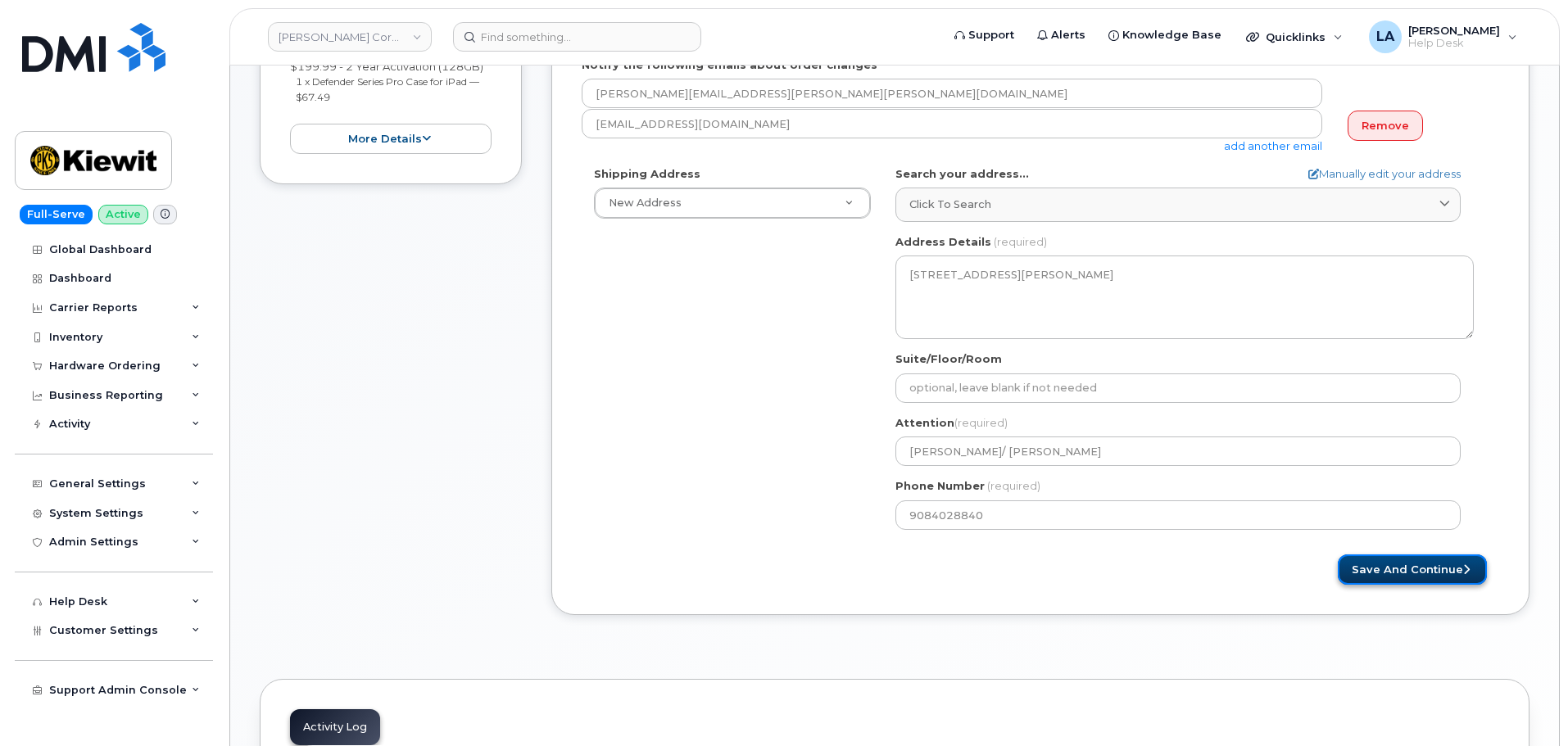
click at [1435, 563] on button "Save and Continue" at bounding box center [1412, 569] width 149 height 30
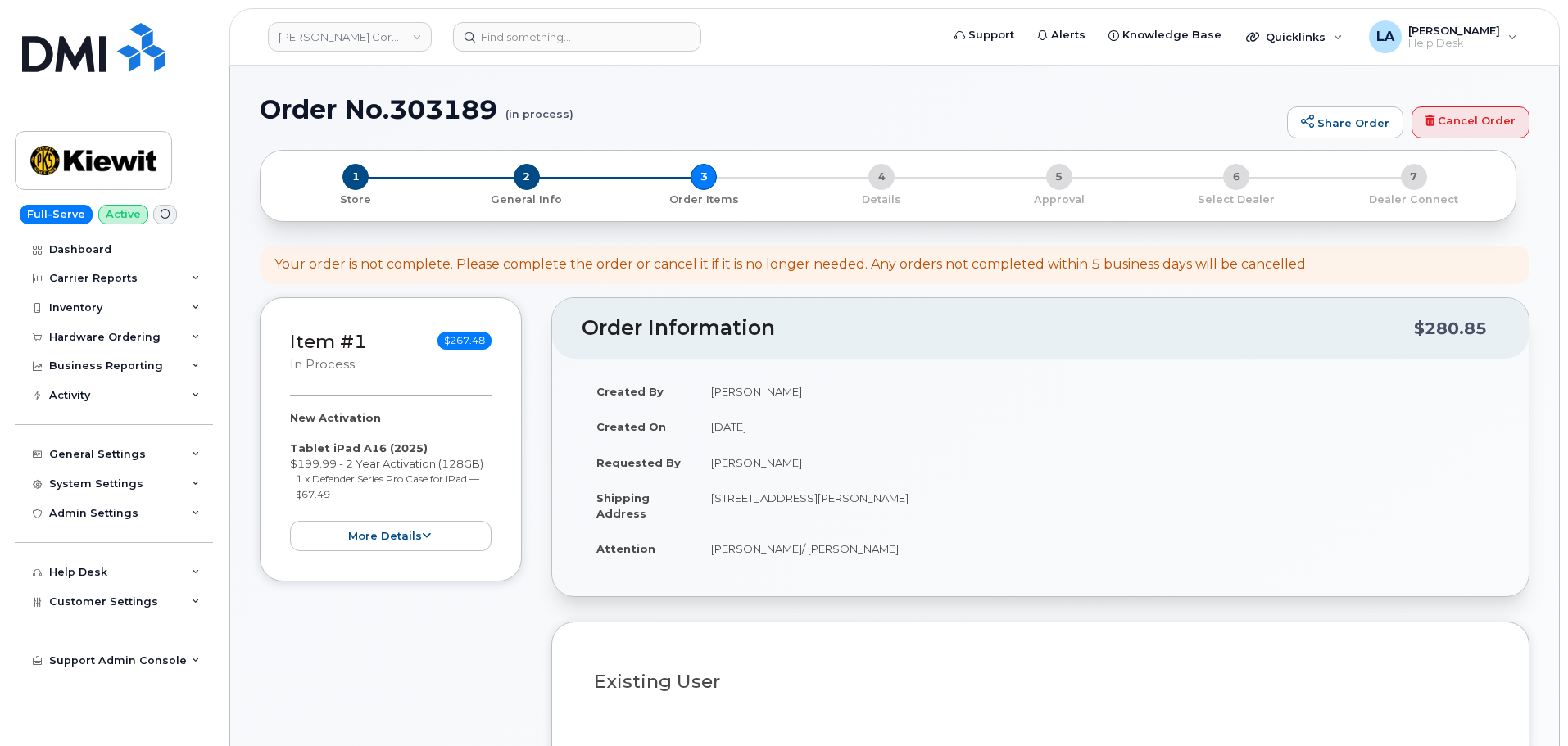
select select
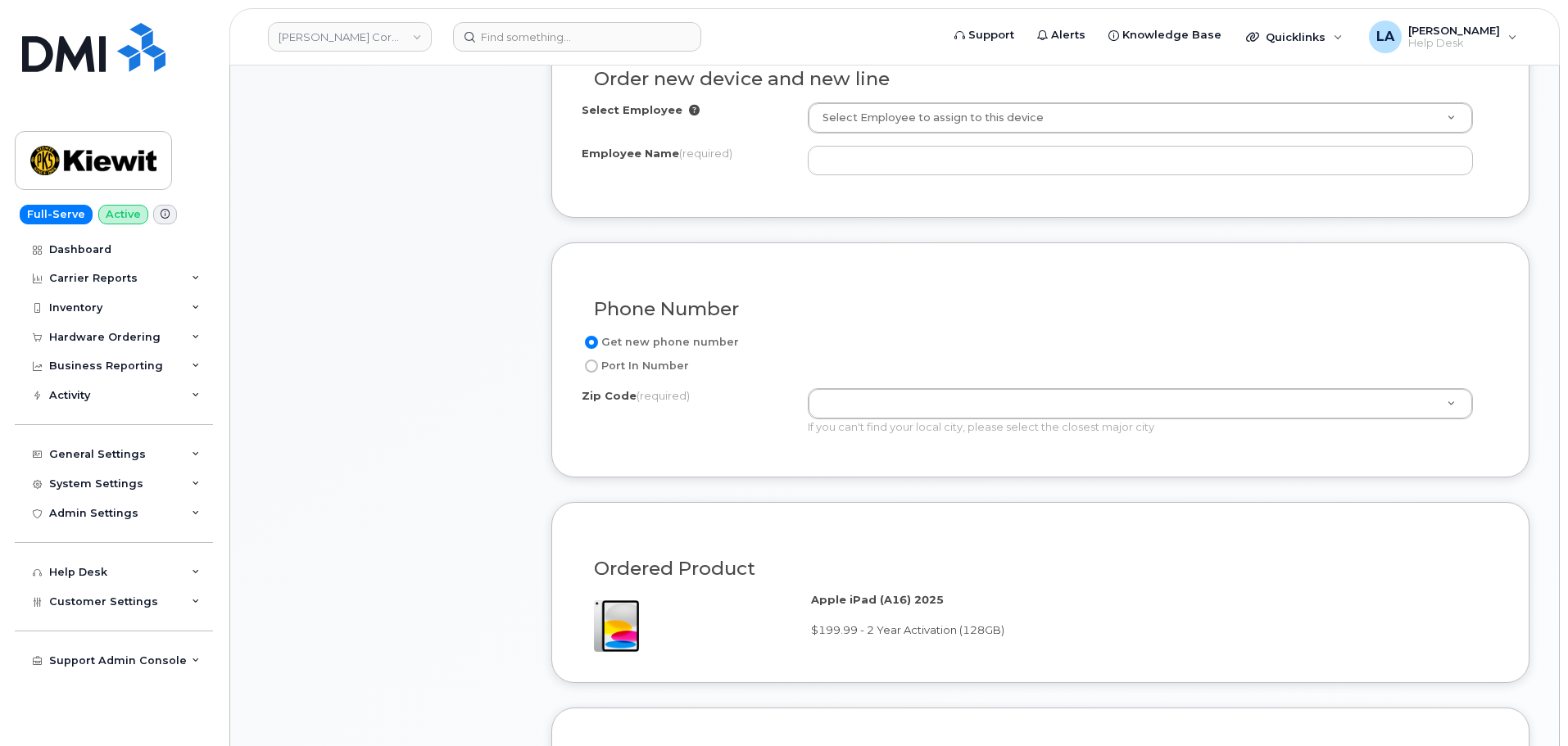
scroll to position [632, 0]
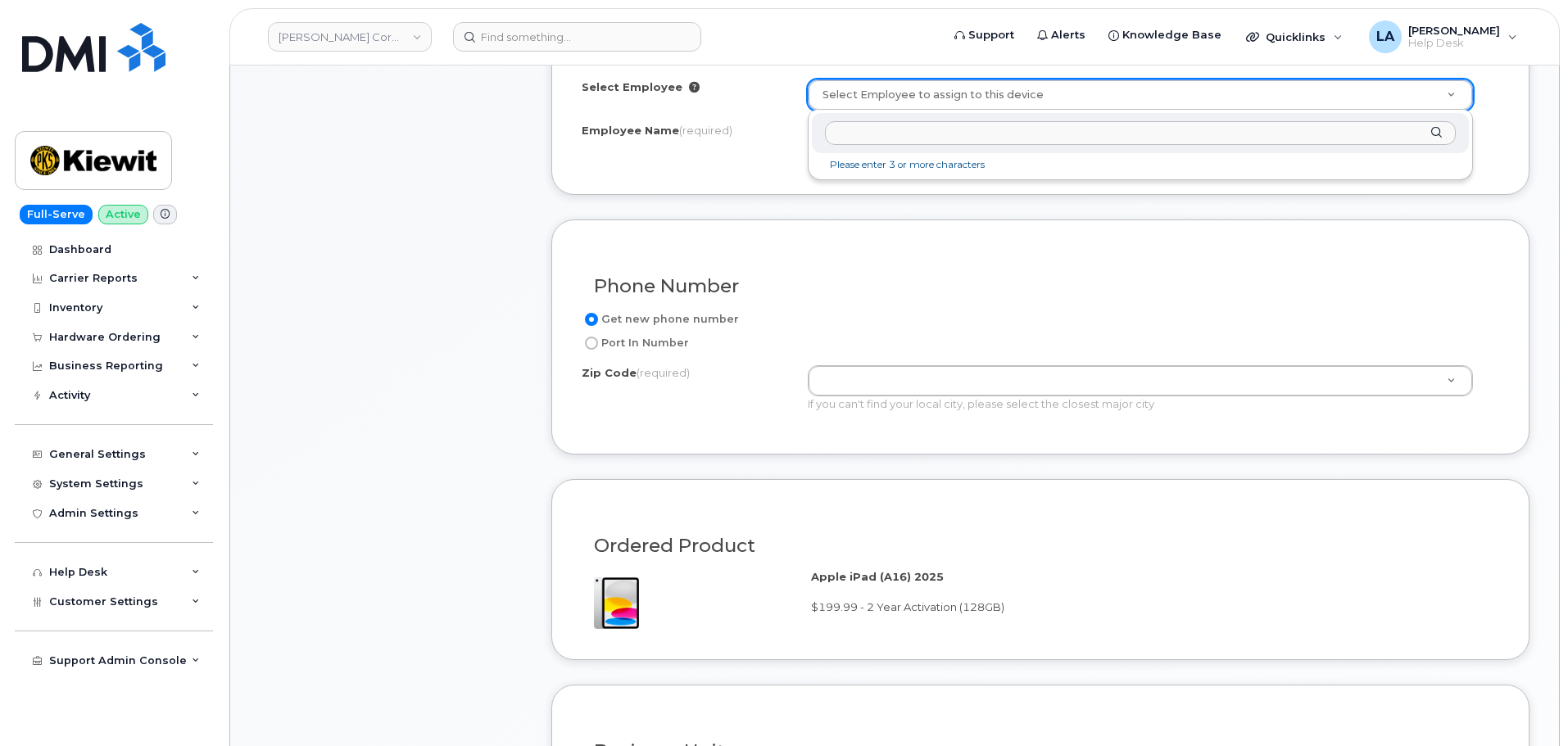
type input "JACK.MAGUIRE@KIEWIT.COM"
drag, startPoint x: 716, startPoint y: 134, endPoint x: 666, endPoint y: 128, distance: 50.4
click at [667, 134] on body "Kiewit Corporation Support Alerts Knowledge Base Quicklinks Suspend / Cancel De…" at bounding box center [784, 676] width 1568 height 2616
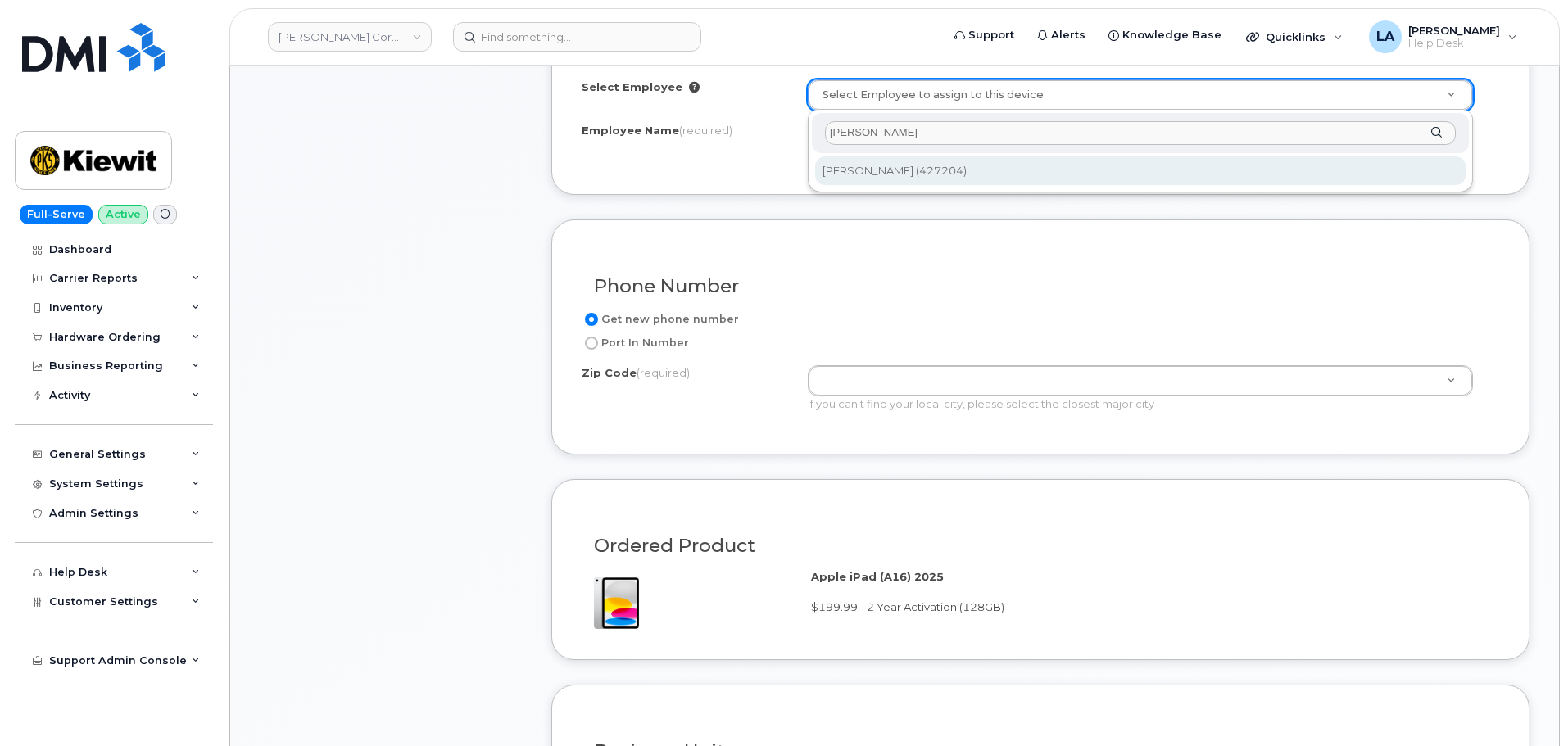
type input "[PERSON_NAME]"
type input "2155666"
type input "[PERSON_NAME]"
type input "Pier 11 - Sinatra Dr N"
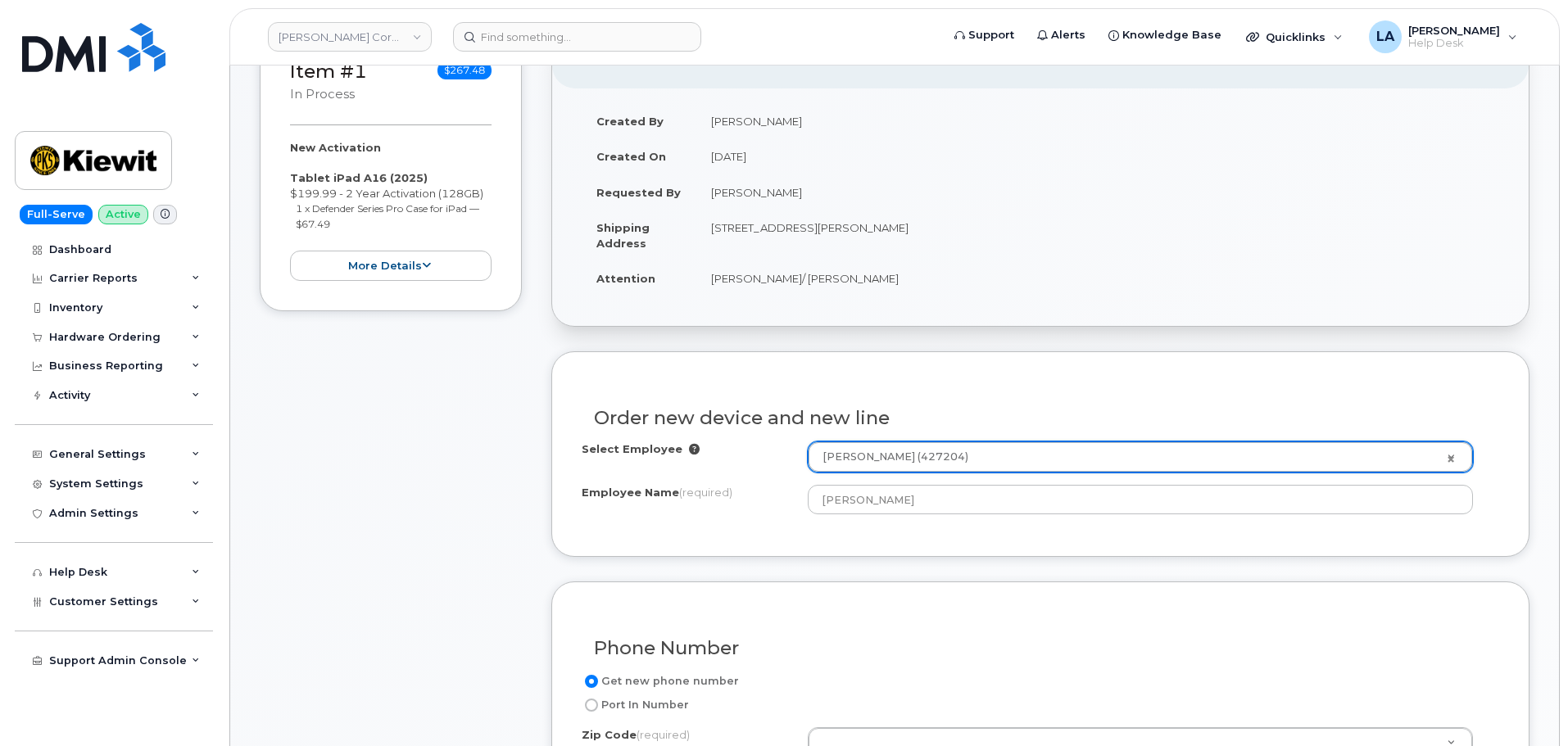
scroll to position [218, 0]
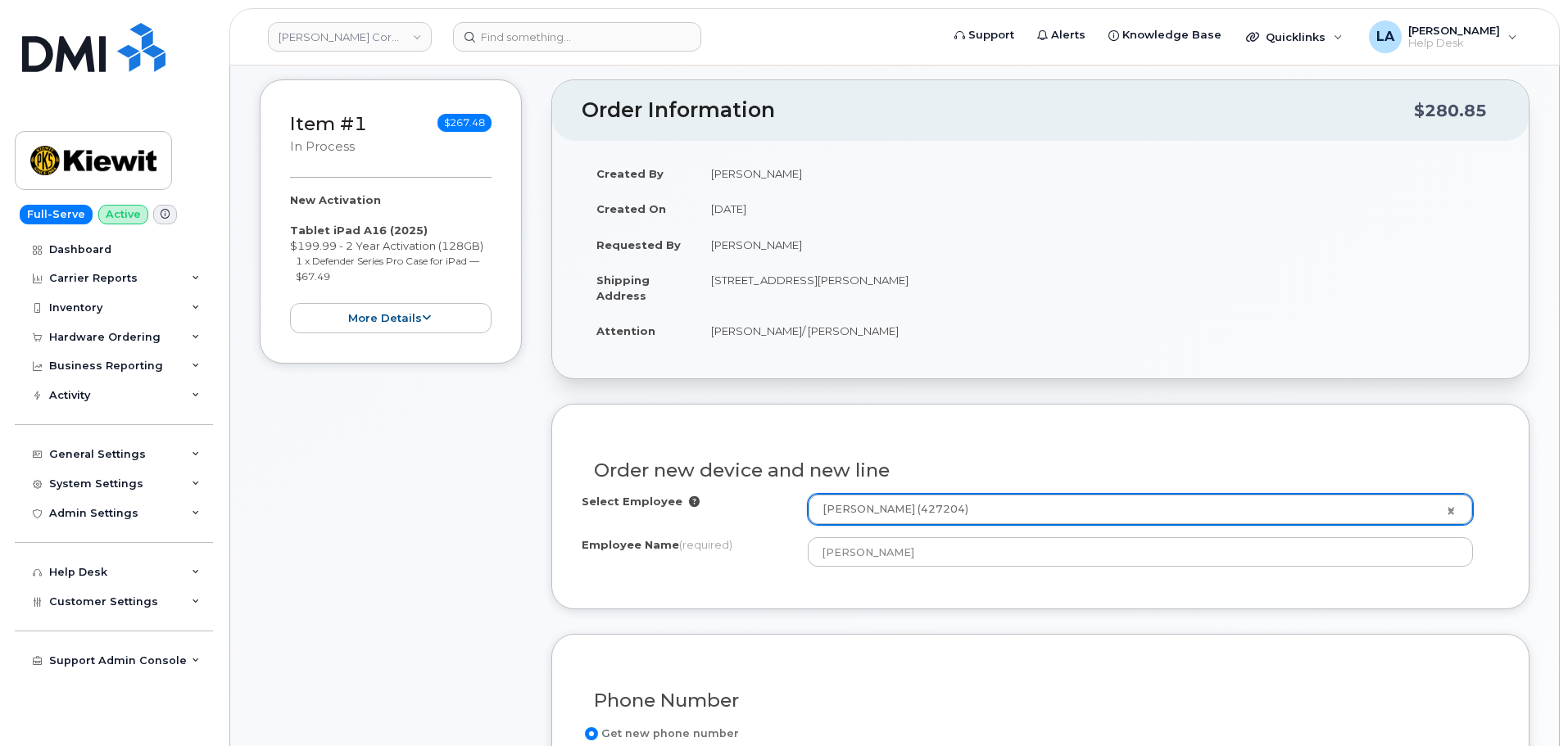
click at [939, 277] on td "[STREET_ADDRESS][PERSON_NAME]" at bounding box center [1097, 288] width 803 height 51
copy td "07016"
click at [1077, 334] on td "[PERSON_NAME]/ [PERSON_NAME]" at bounding box center [1097, 331] width 803 height 36
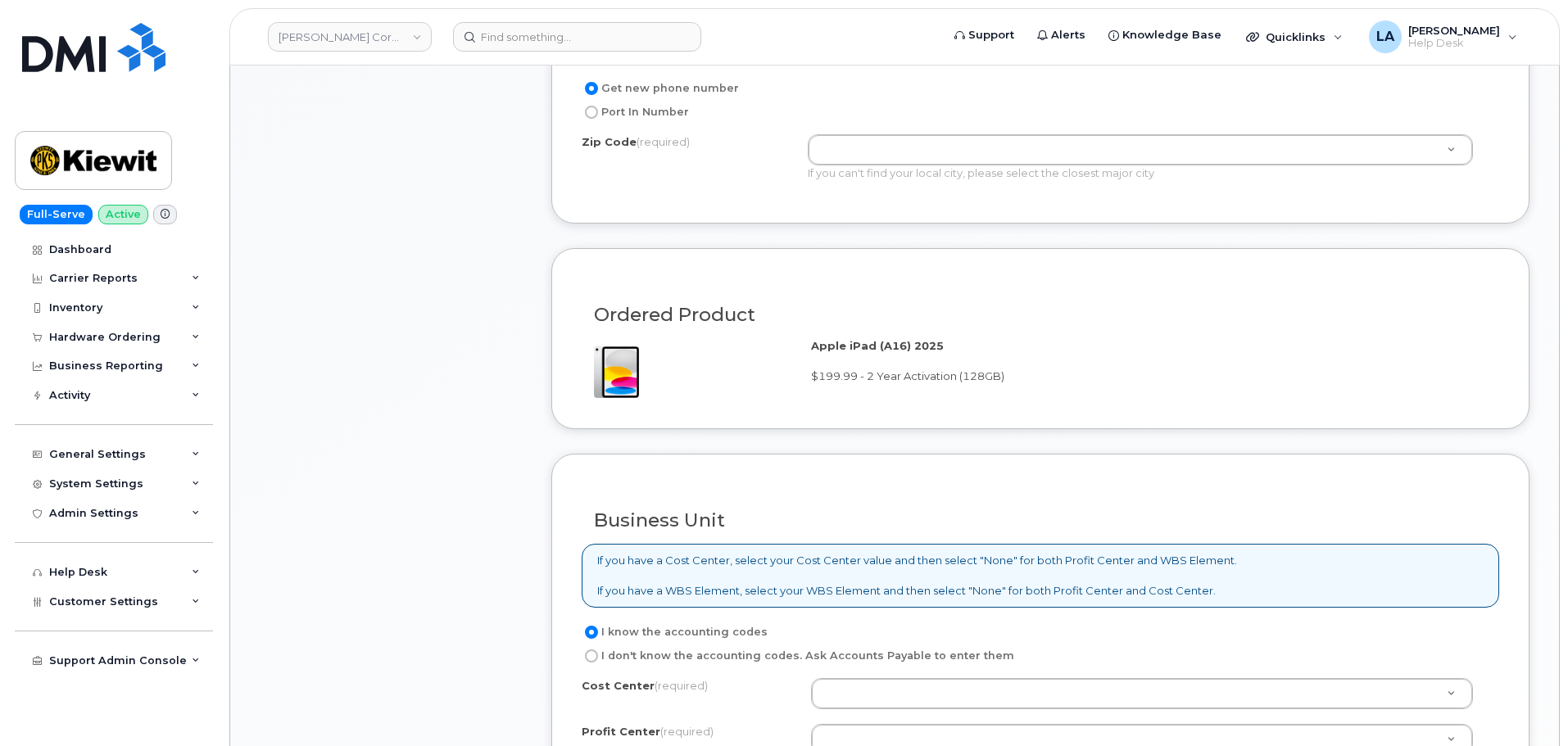
scroll to position [870, 0]
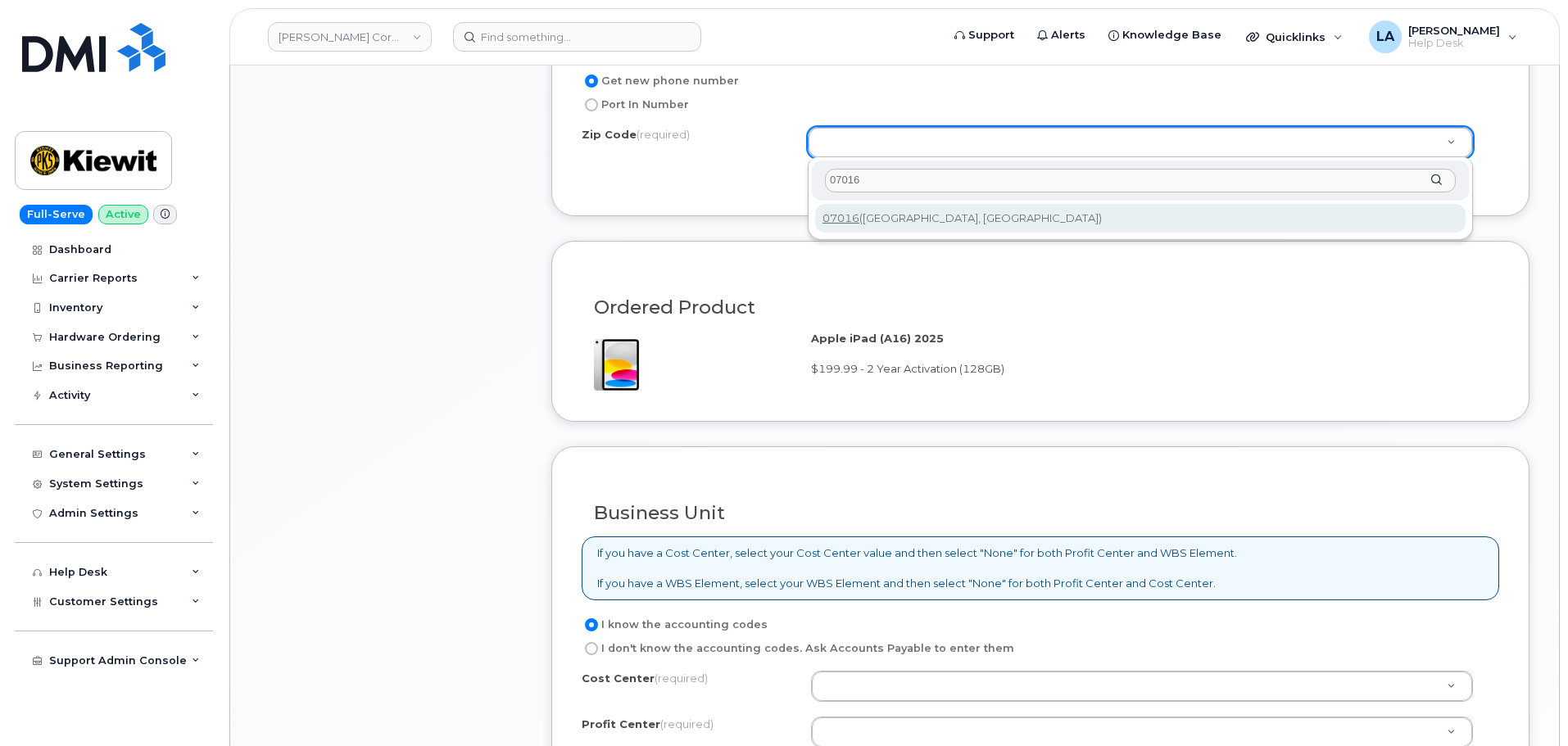
type input "07016"
type input "07016 (Cranford, NJ)"
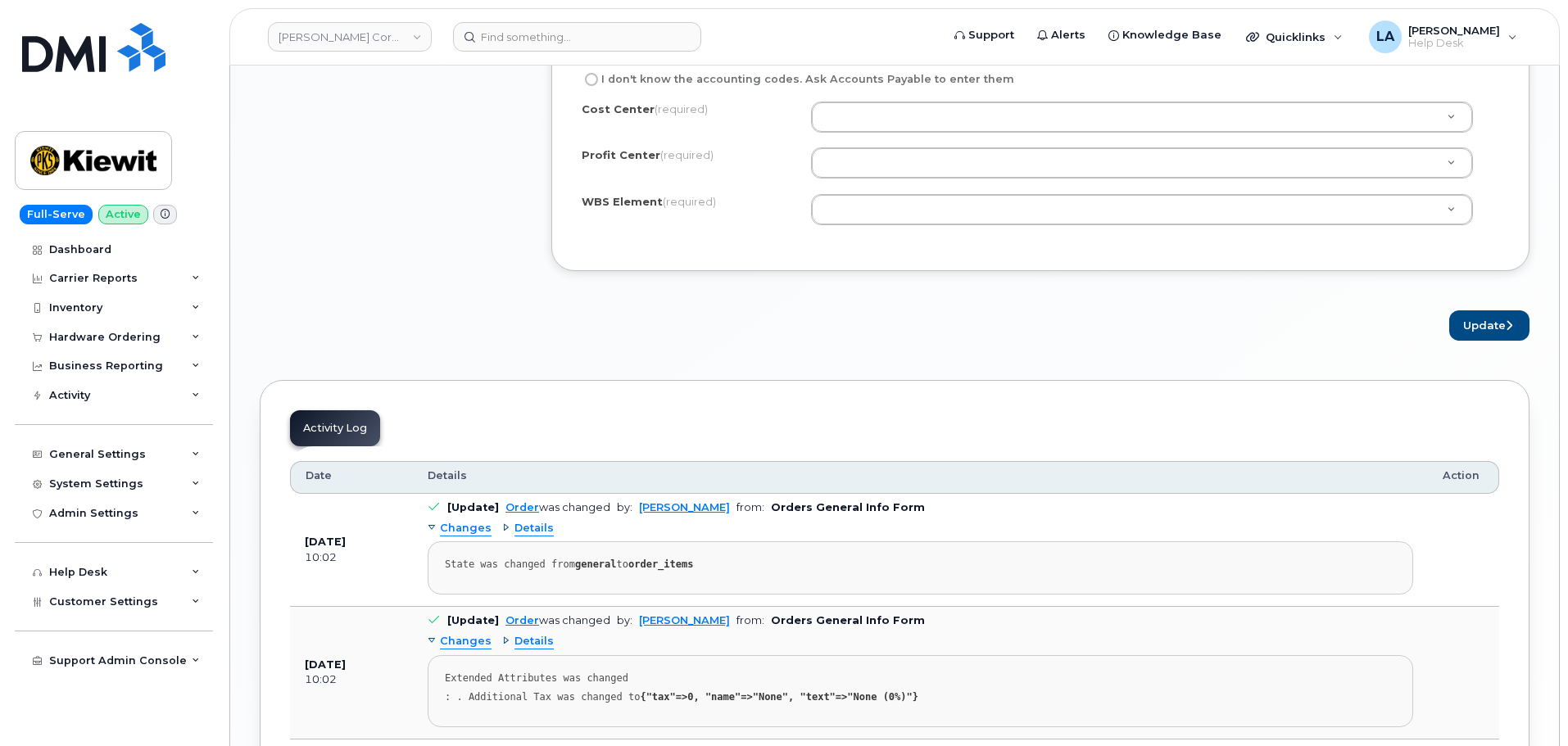
scroll to position [1426, 0]
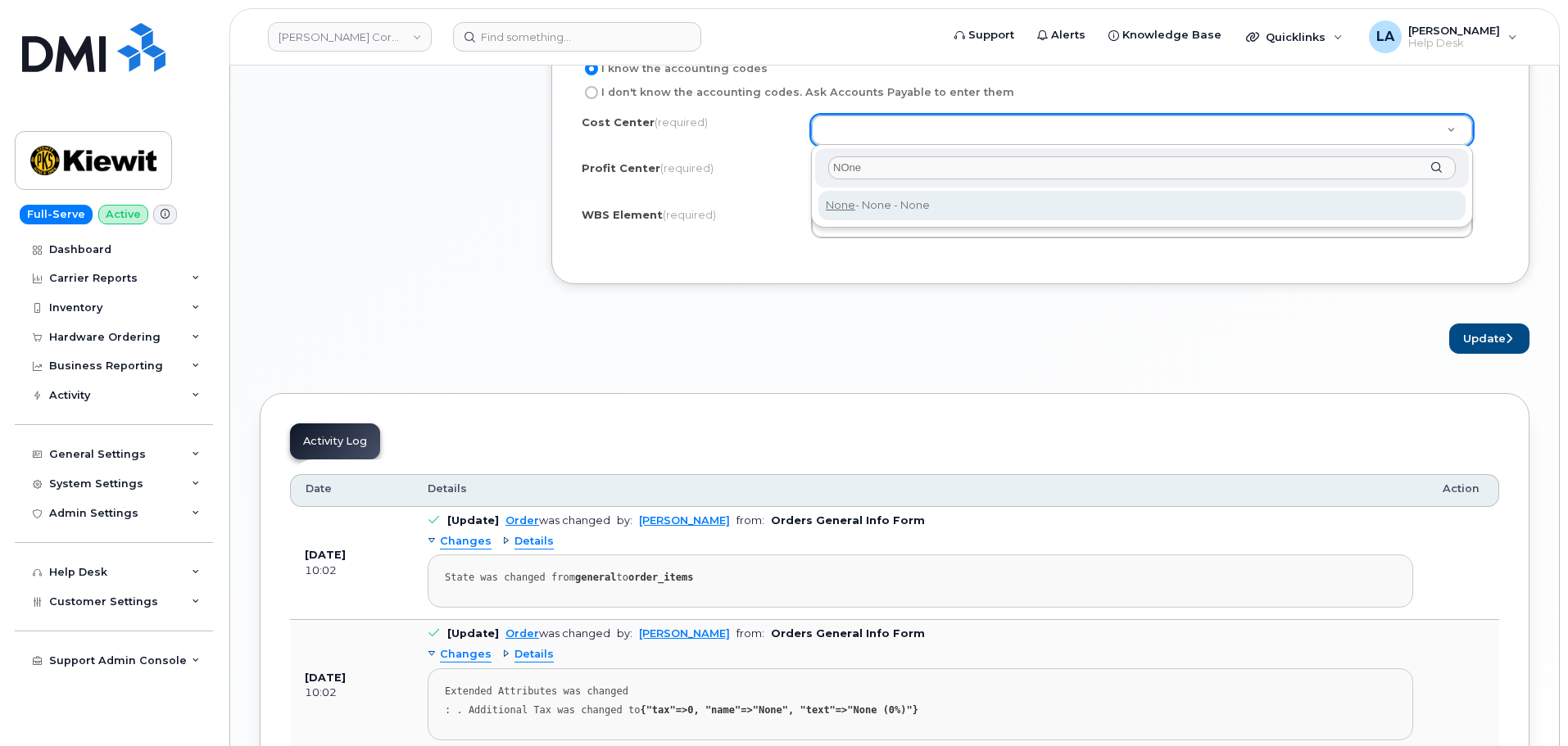
type input "NOne"
type input "None"
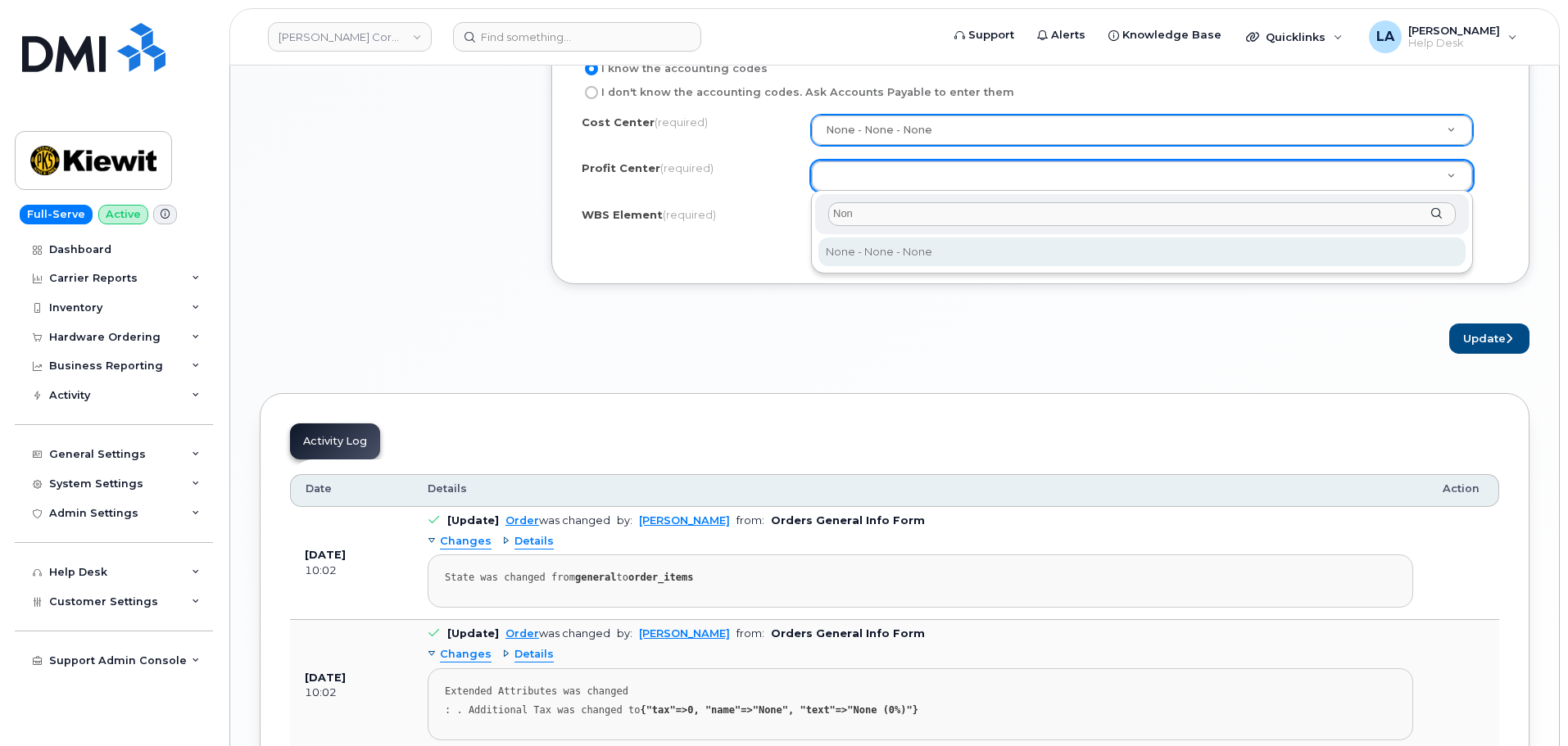
type input "Non"
select select "None"
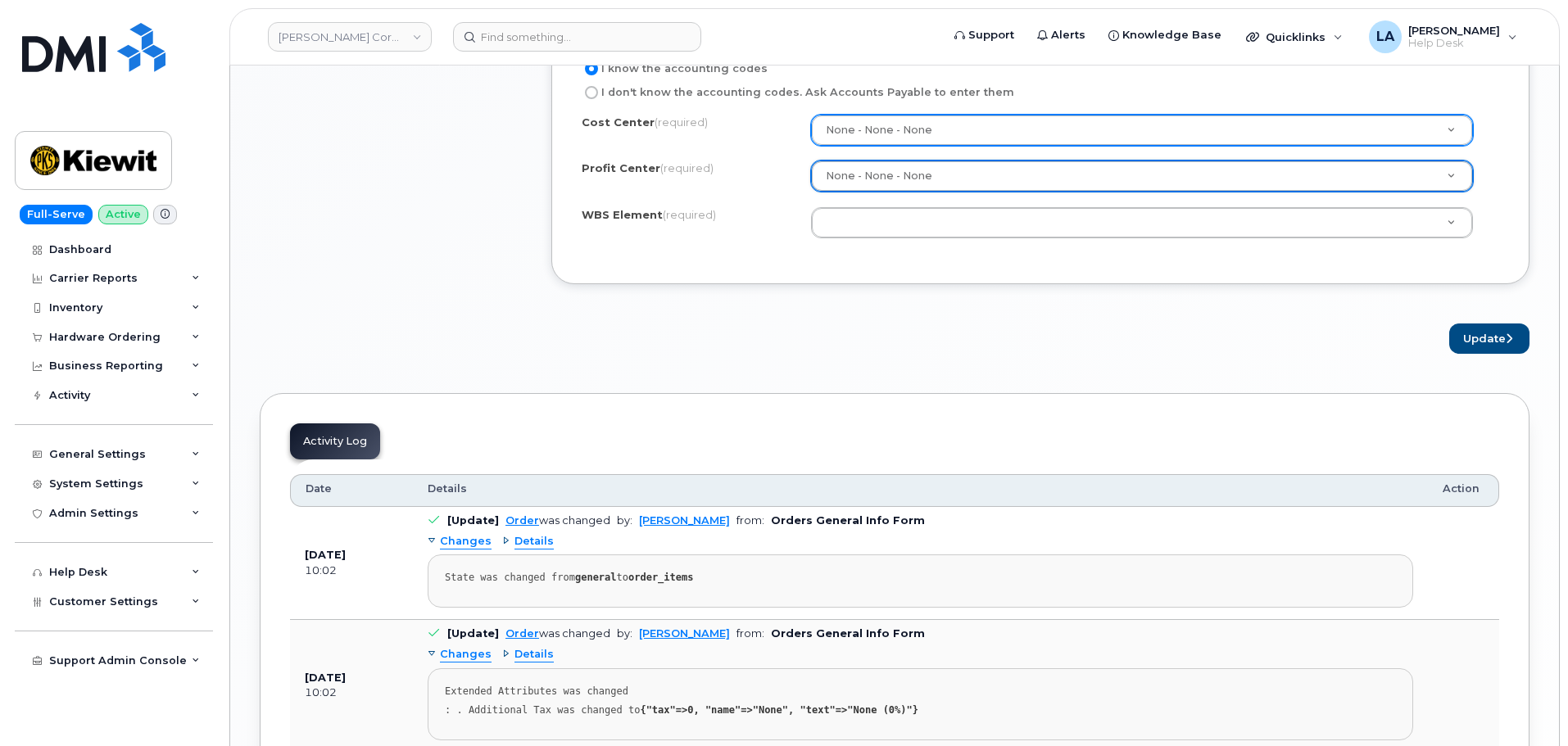
click at [846, 327] on div "Update" at bounding box center [1041, 338] width 978 height 30
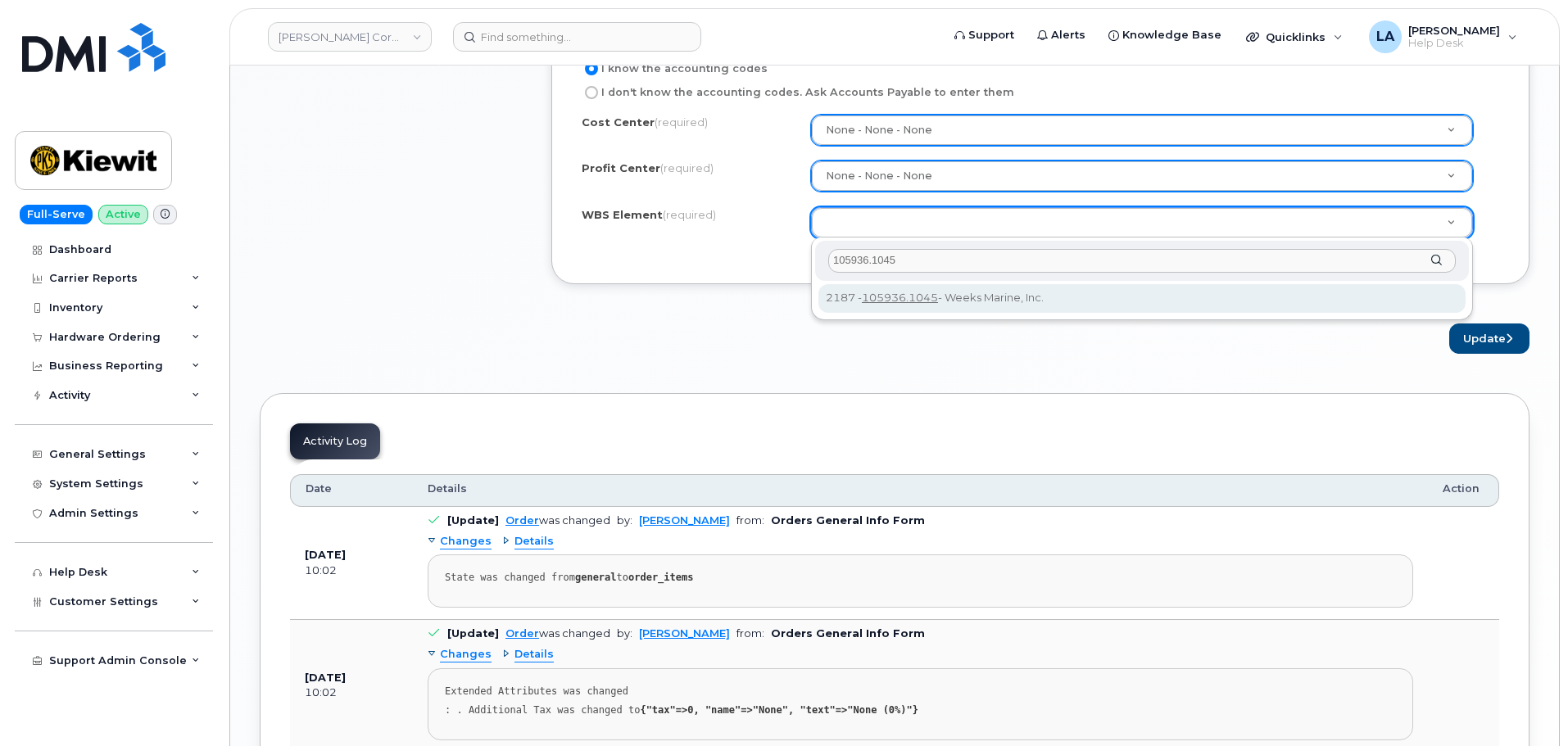
type input "105936.1045"
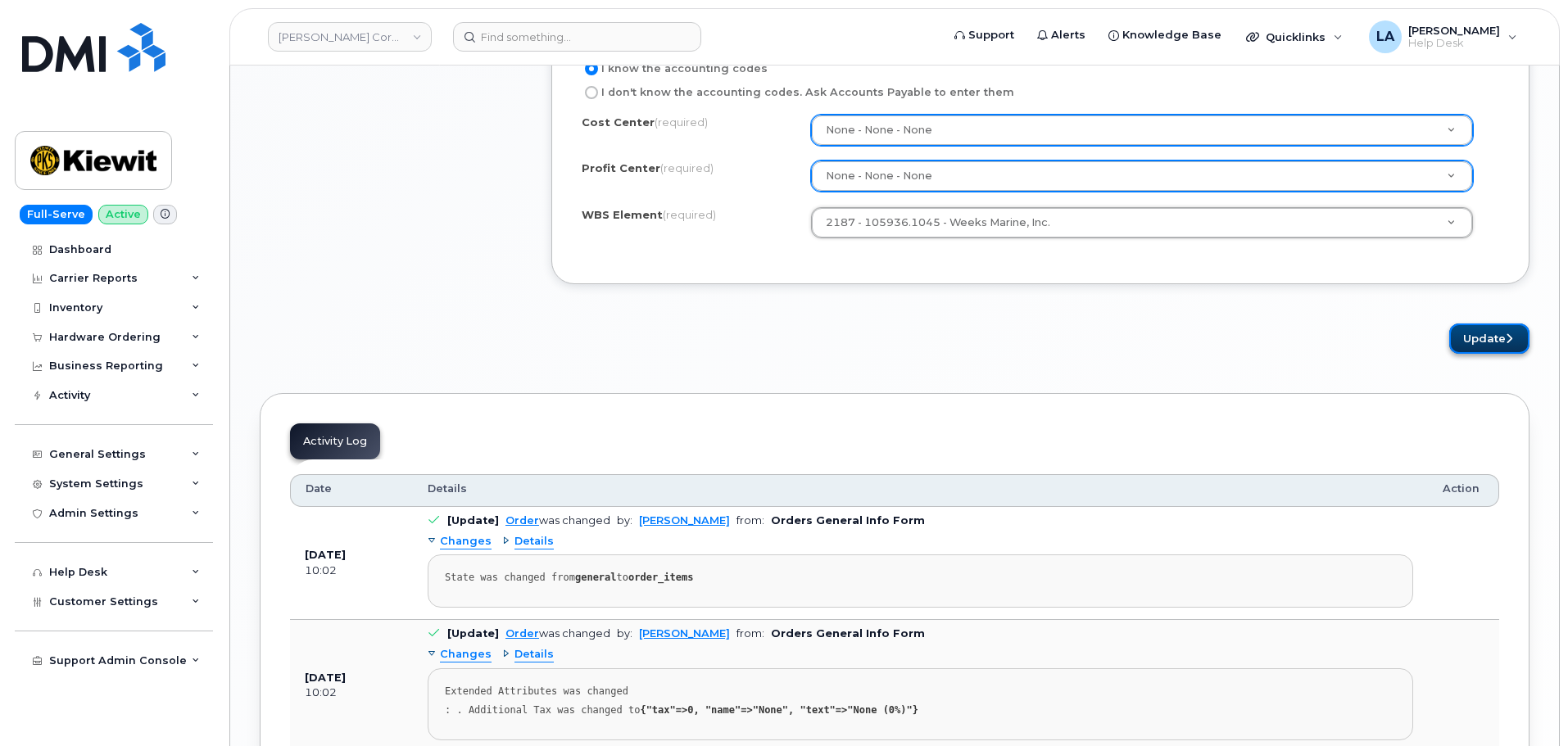
click at [1492, 335] on button "Update" at bounding box center [1489, 338] width 80 height 30
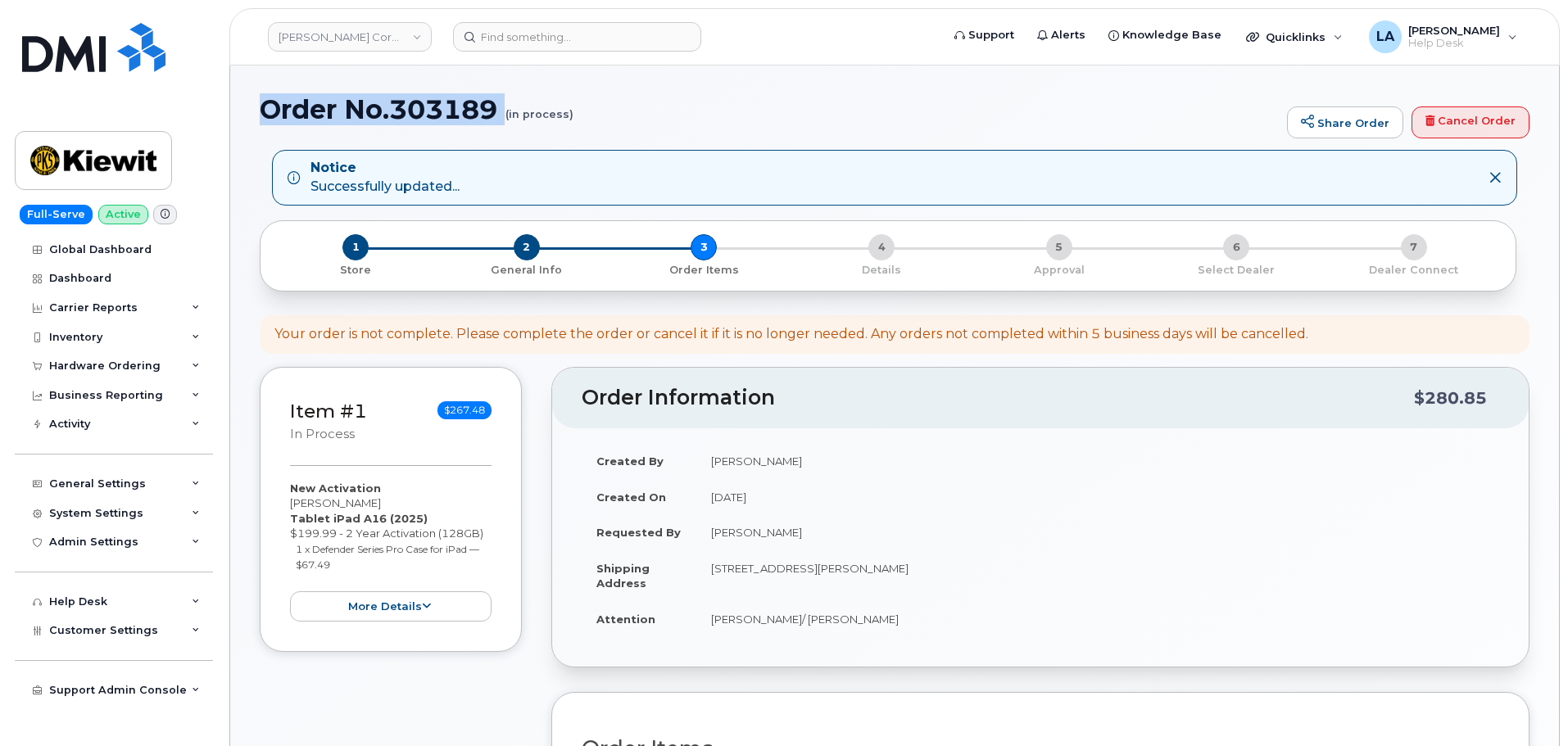
drag, startPoint x: 256, startPoint y: 100, endPoint x: 489, endPoint y: 129, distance: 234.8
click at [489, 129] on div "Order No.303189 (in process) Share Order Cancel Order Notice Successfully updat…" at bounding box center [894, 753] width 1329 height 1377
copy h1 "Order No.303189"
click at [826, 110] on h1 "Order No.303189 (in process)" at bounding box center [770, 109] width 1019 height 29
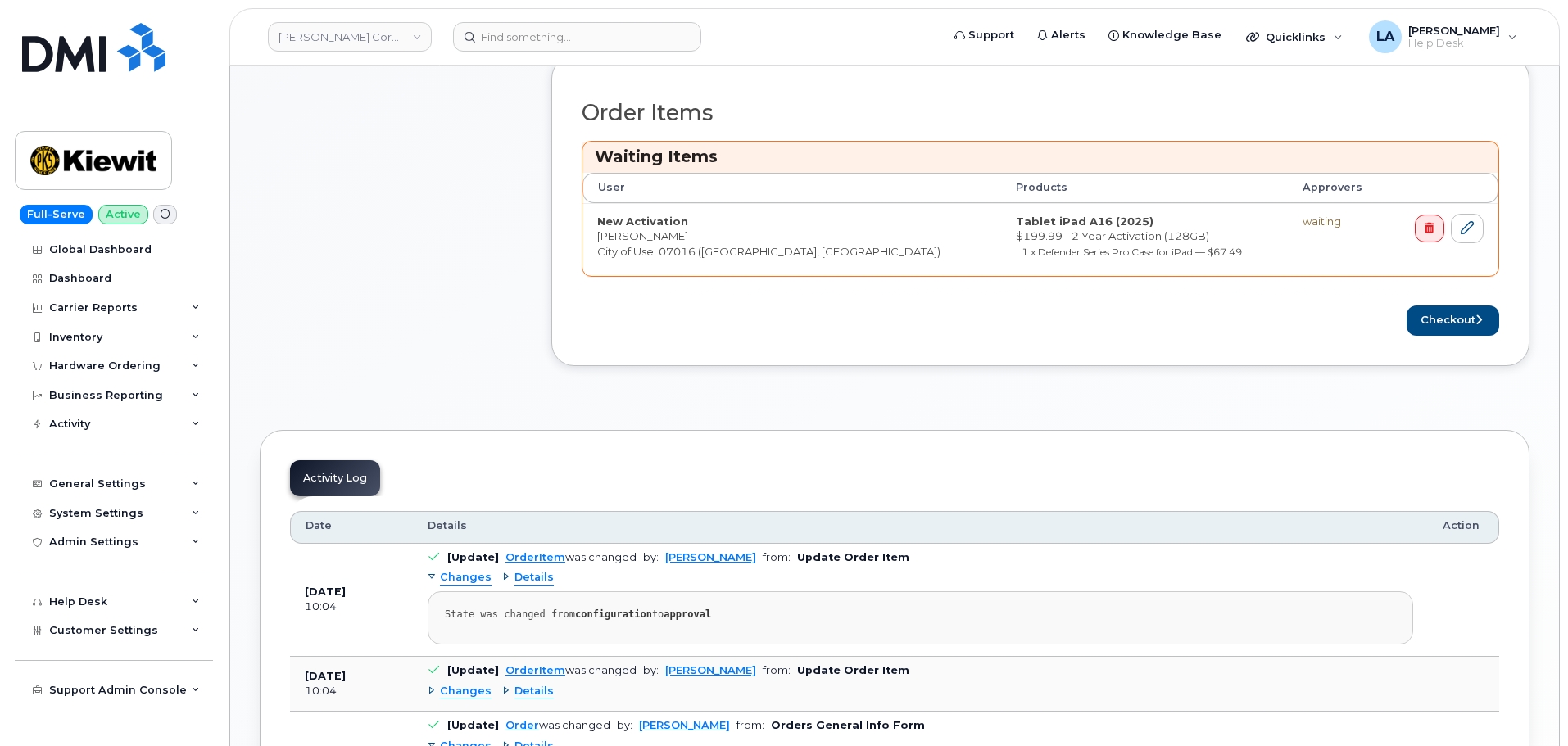
scroll to position [653, 0]
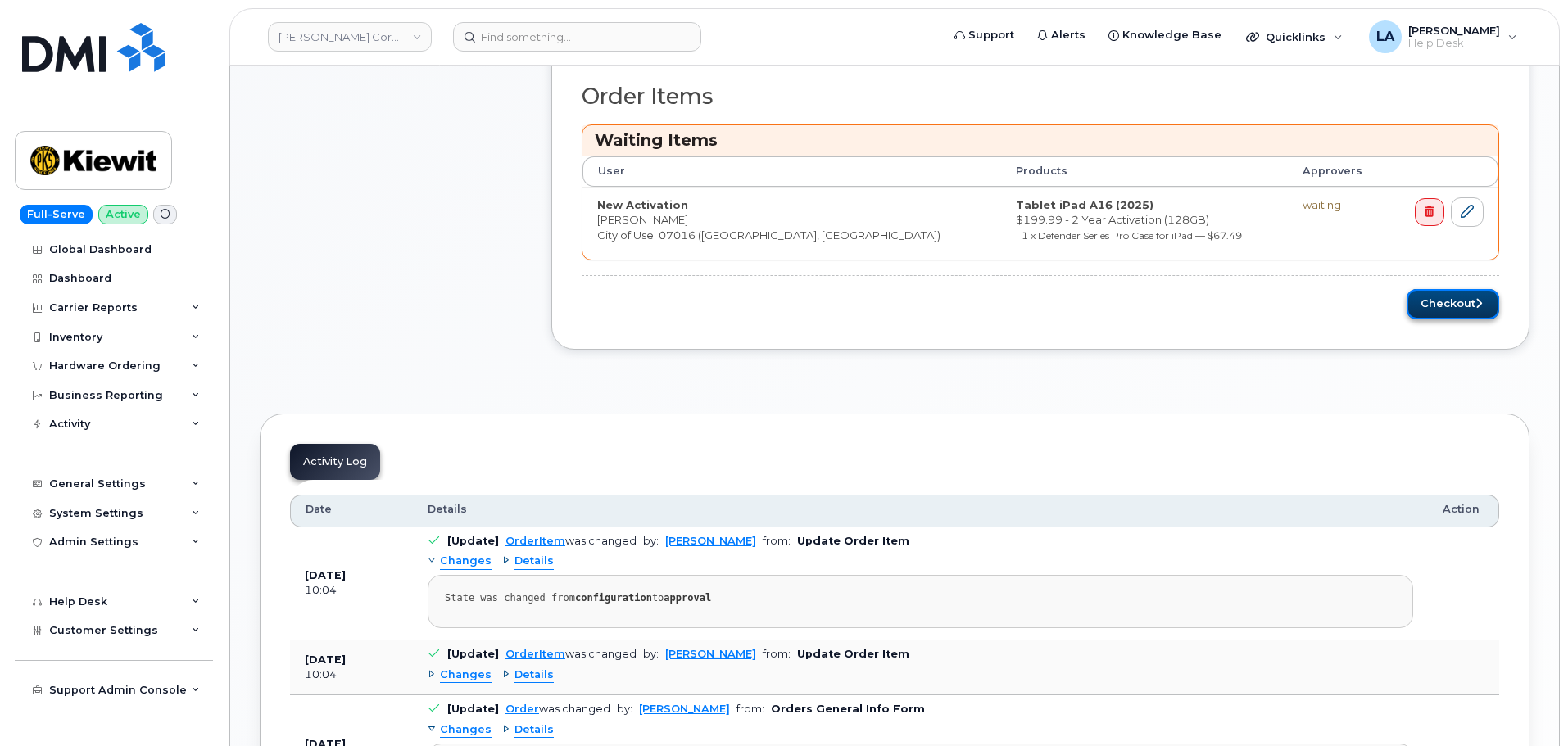
click at [1450, 303] on button "Checkout" at bounding box center [1453, 304] width 92 height 30
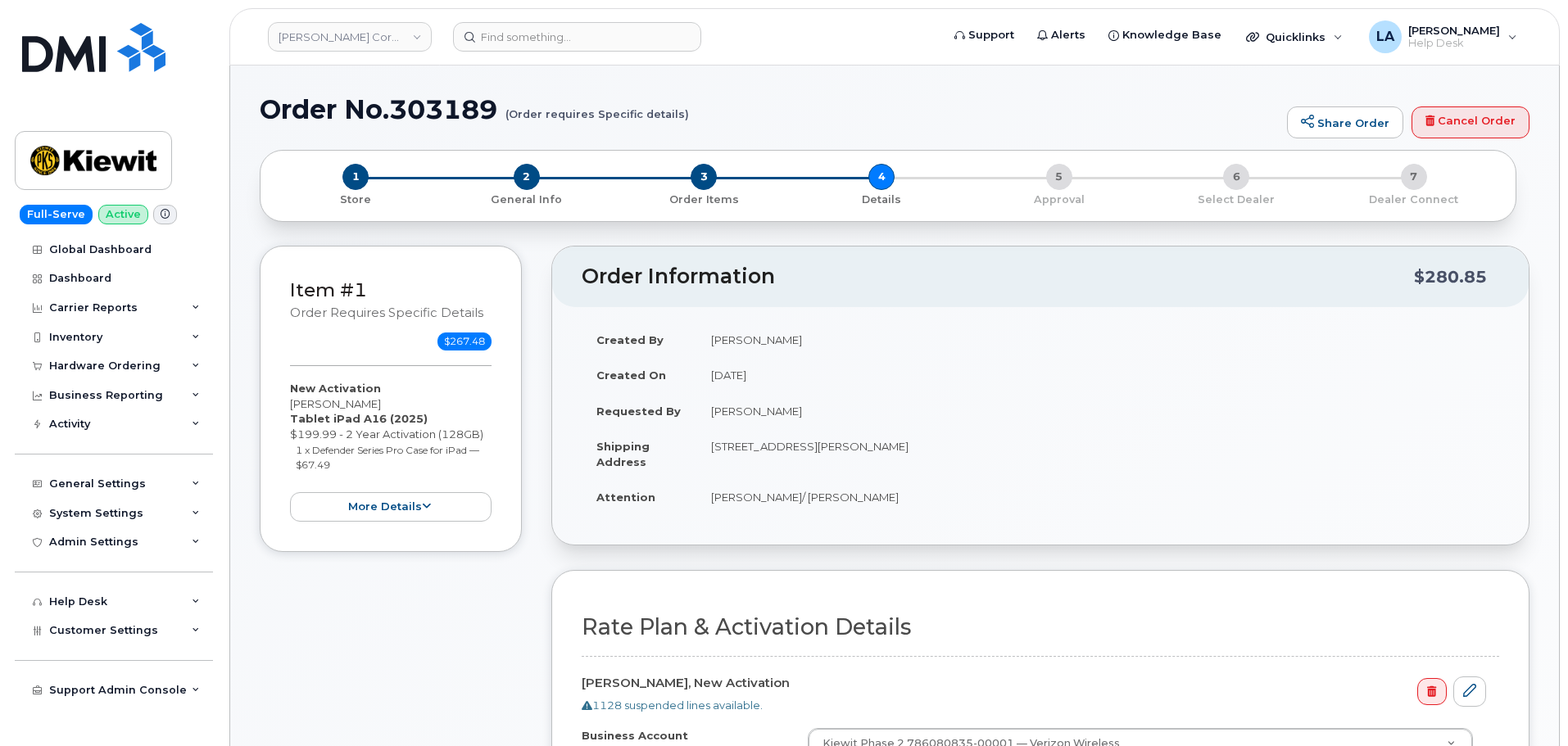
click at [1378, 460] on td "[STREET_ADDRESS][PERSON_NAME]" at bounding box center [1097, 454] width 803 height 51
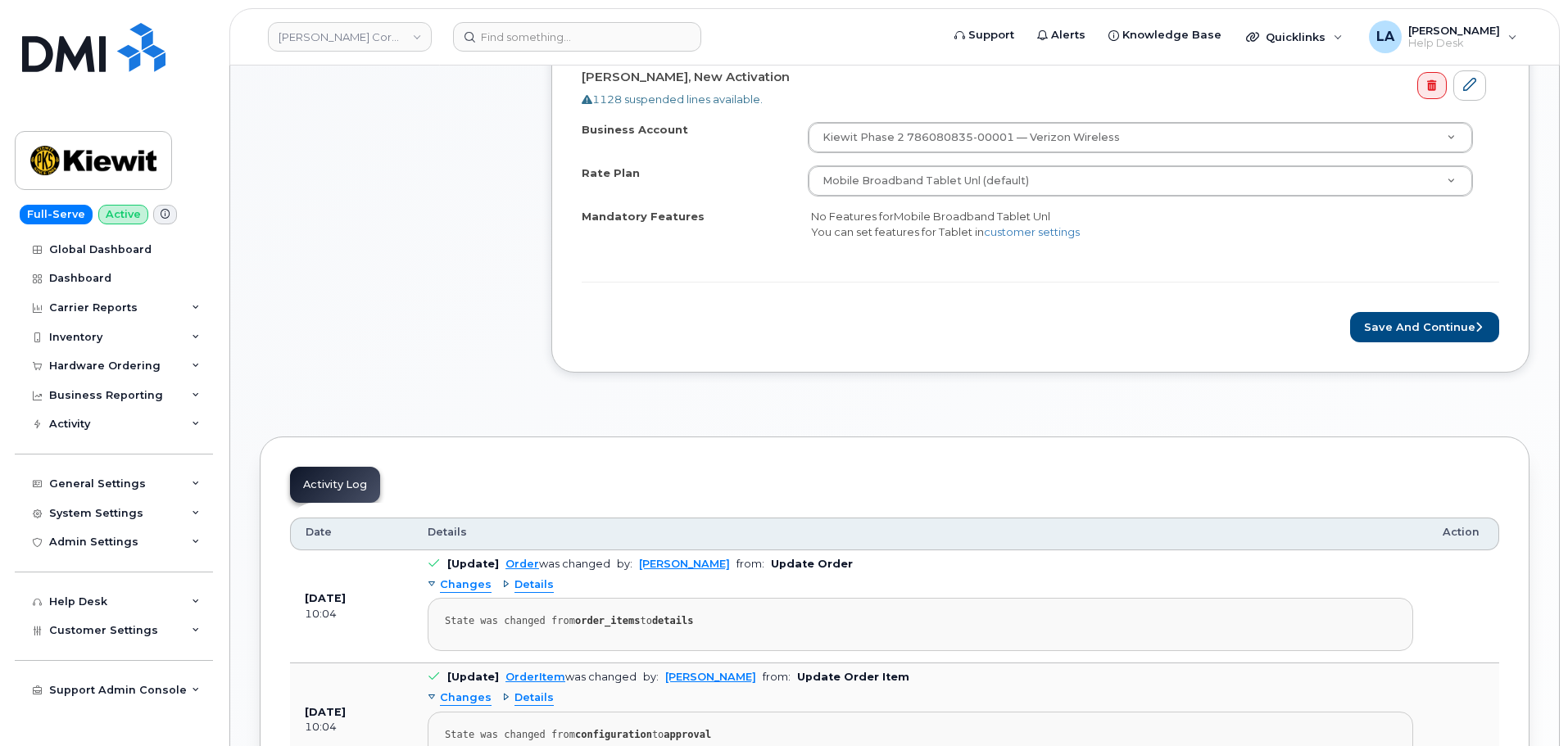
scroll to position [653, 0]
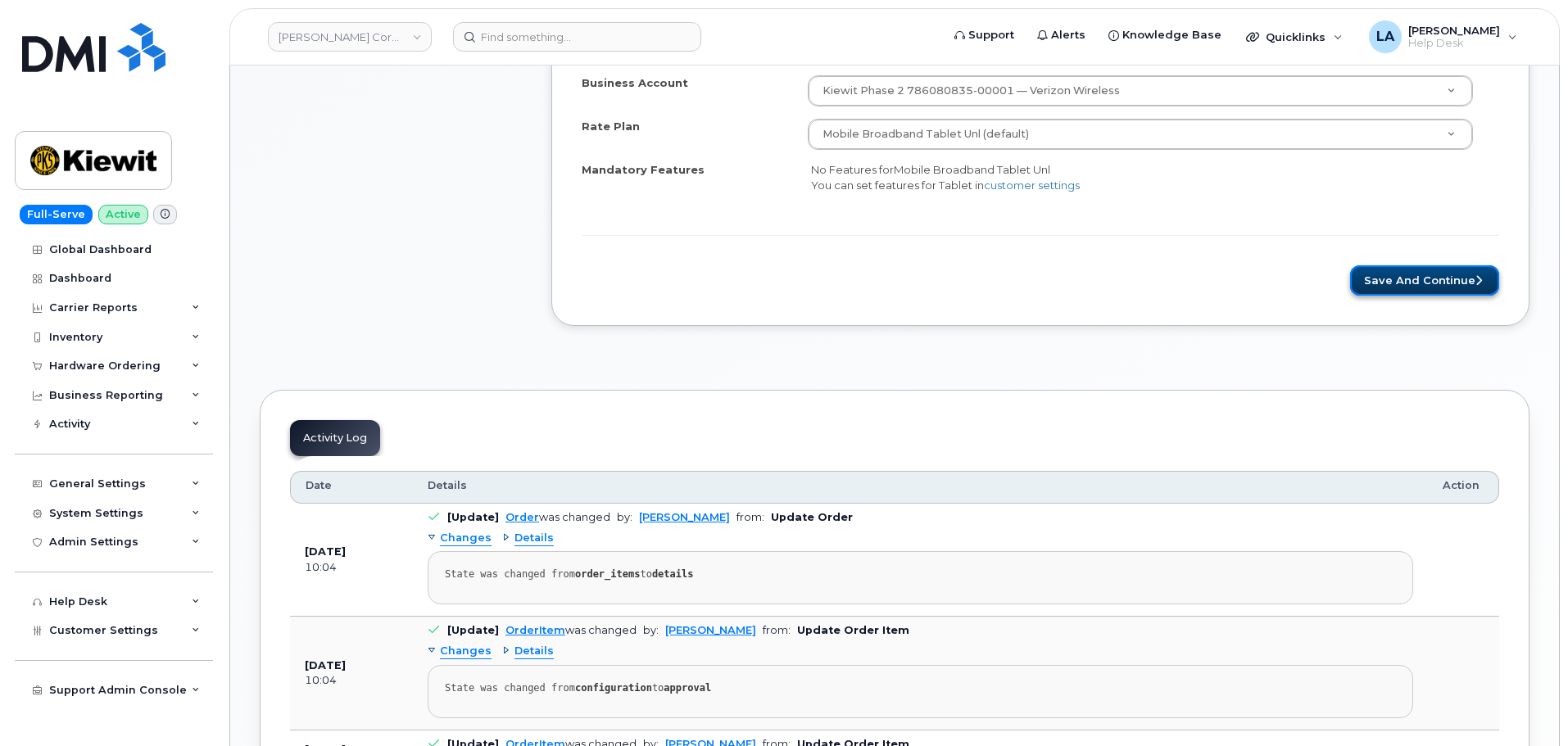
click at [1439, 291] on button "Save and Continue" at bounding box center [1424, 280] width 149 height 30
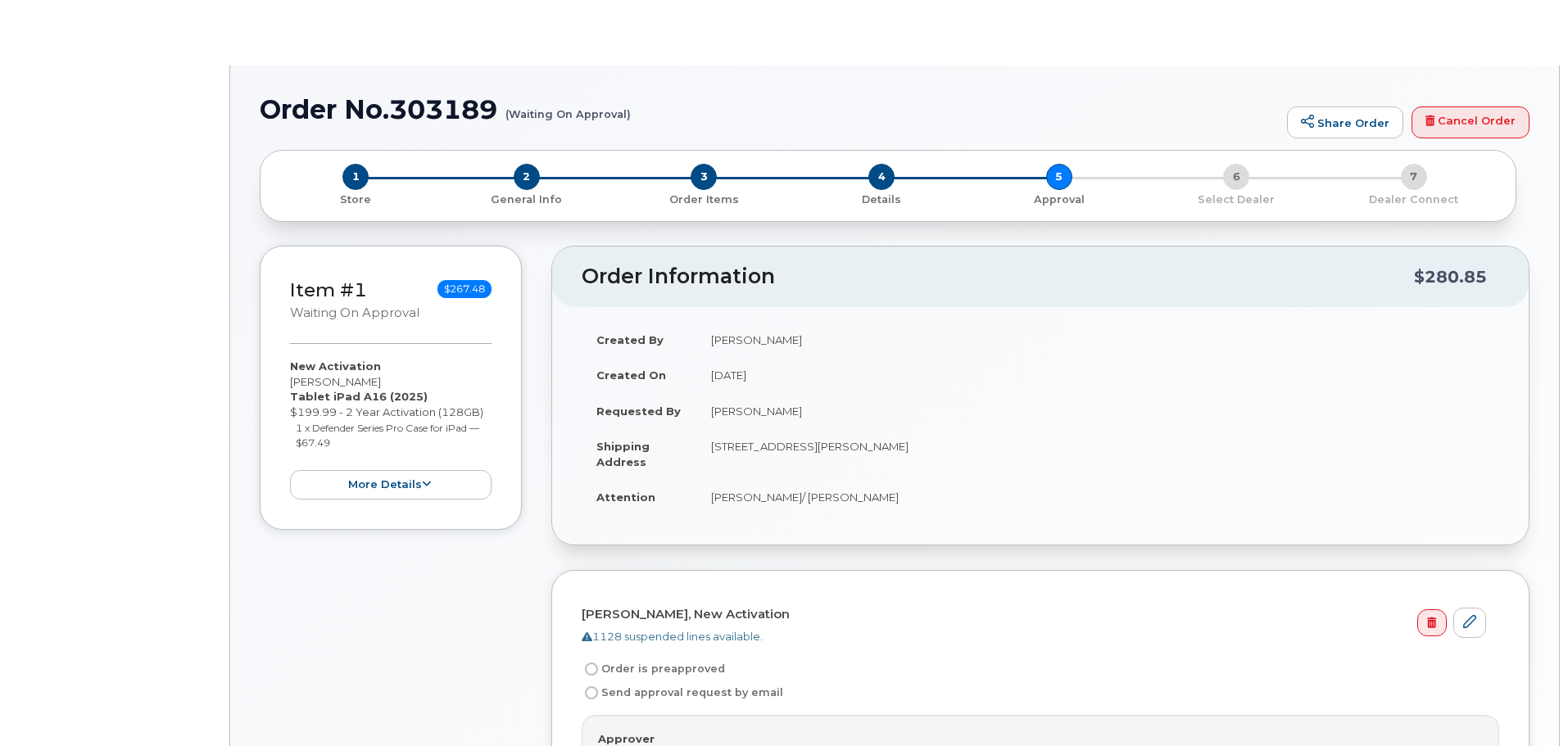
radio input "true"
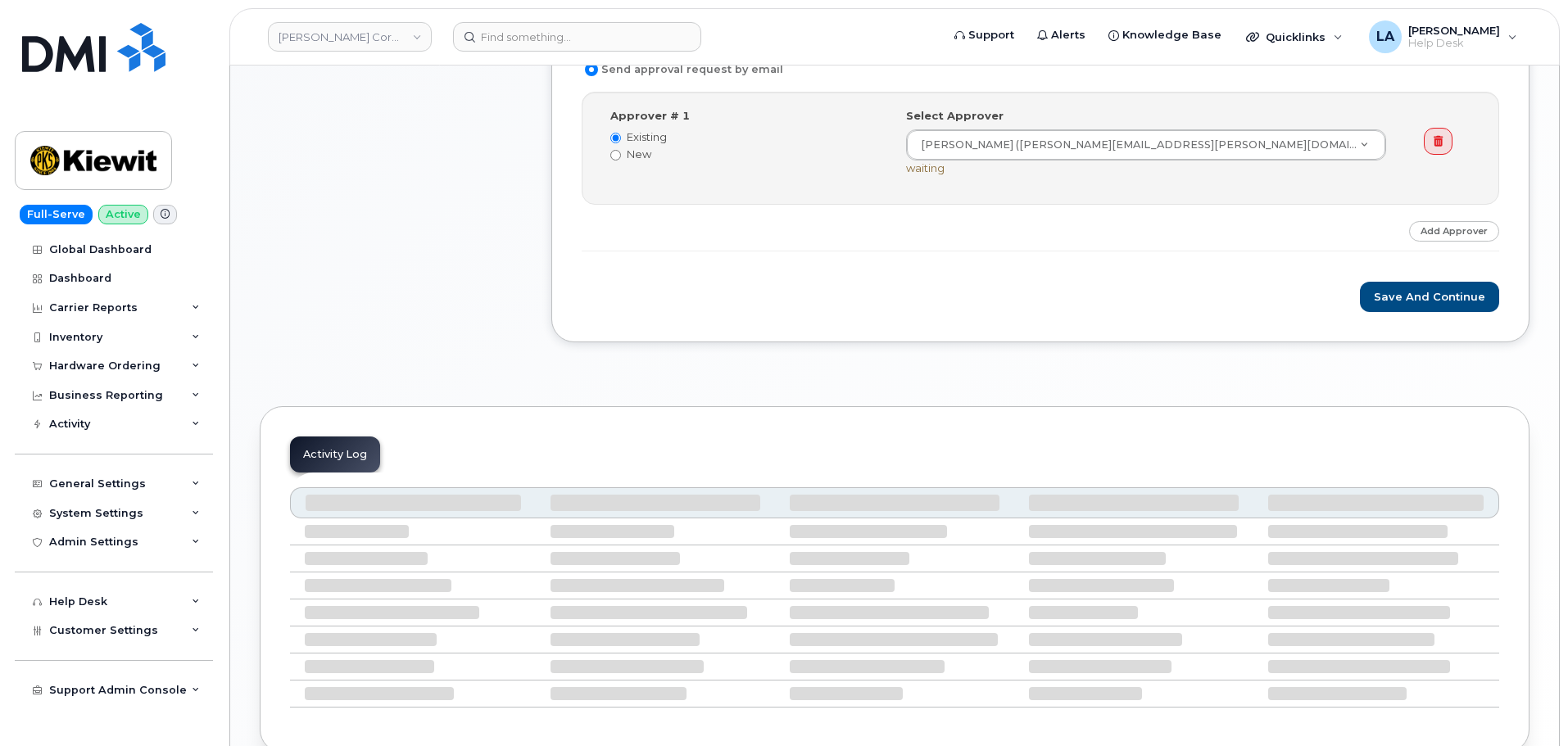
scroll to position [653, 0]
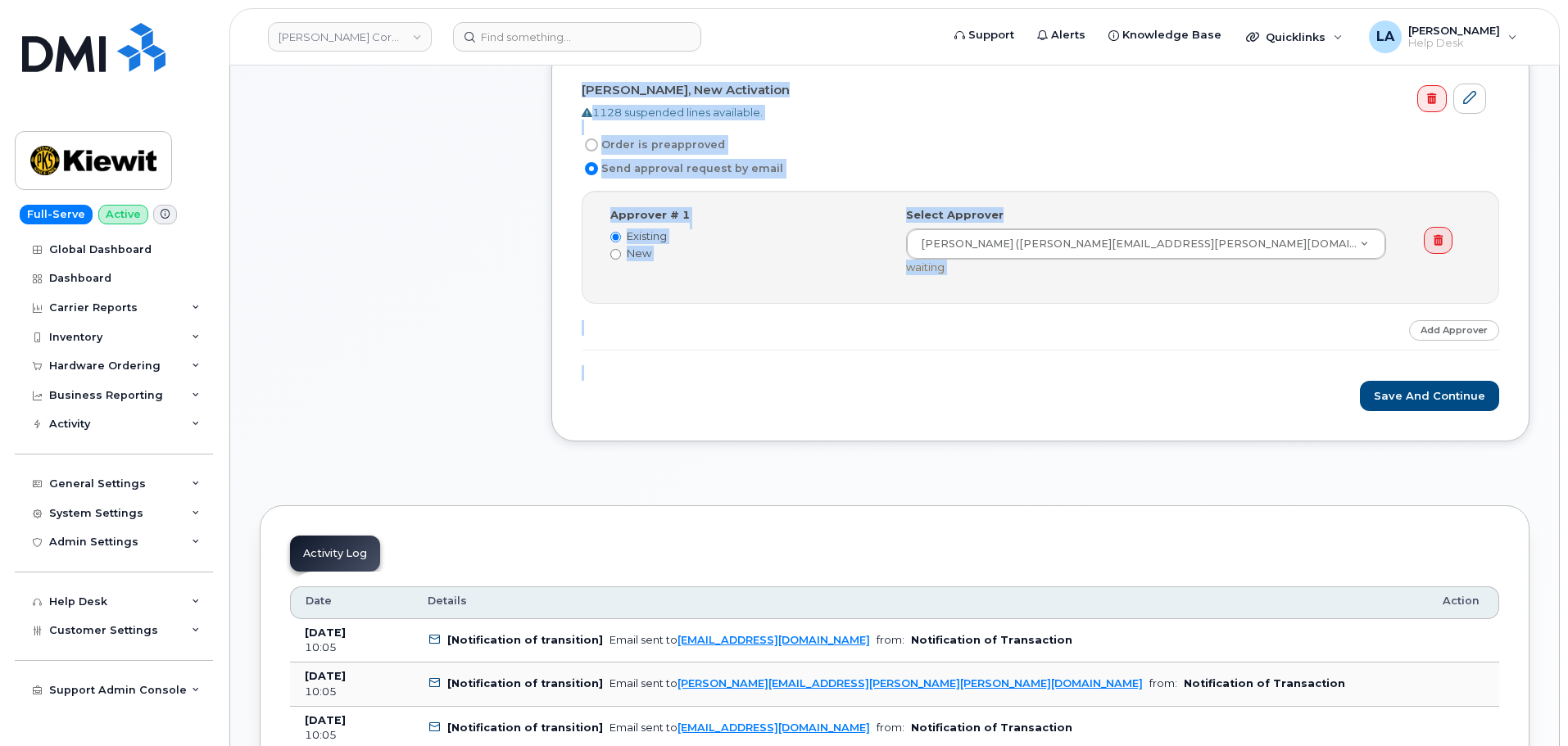
drag, startPoint x: 1567, startPoint y: 272, endPoint x: 1535, endPoint y: -5, distance: 278.8
click at [1535, 0] on html "[PERSON_NAME] Corporation Support Alerts Knowledge Base Quicklinks Suspend / Ca…" at bounding box center [784, 688] width 1568 height 2426
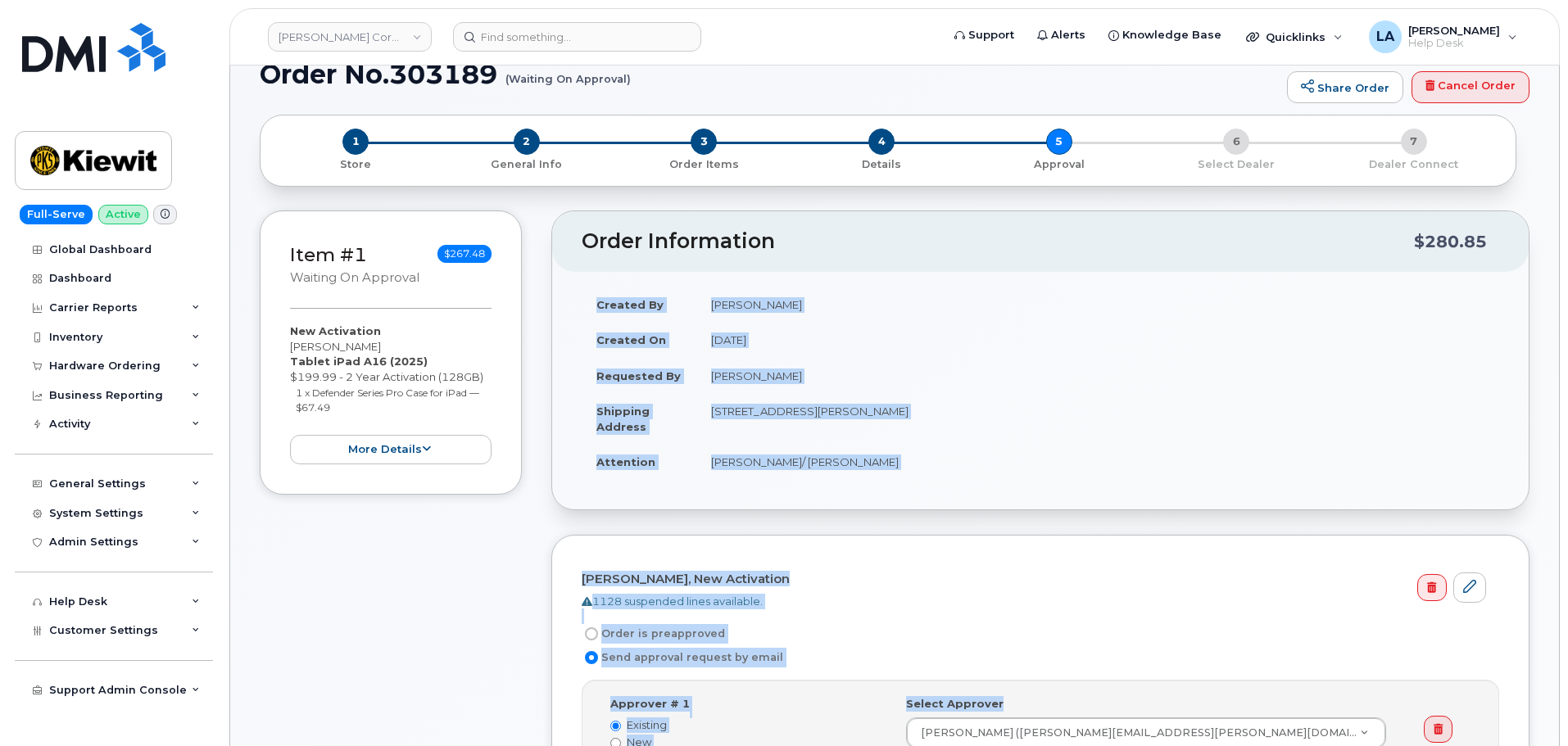
scroll to position [0, 0]
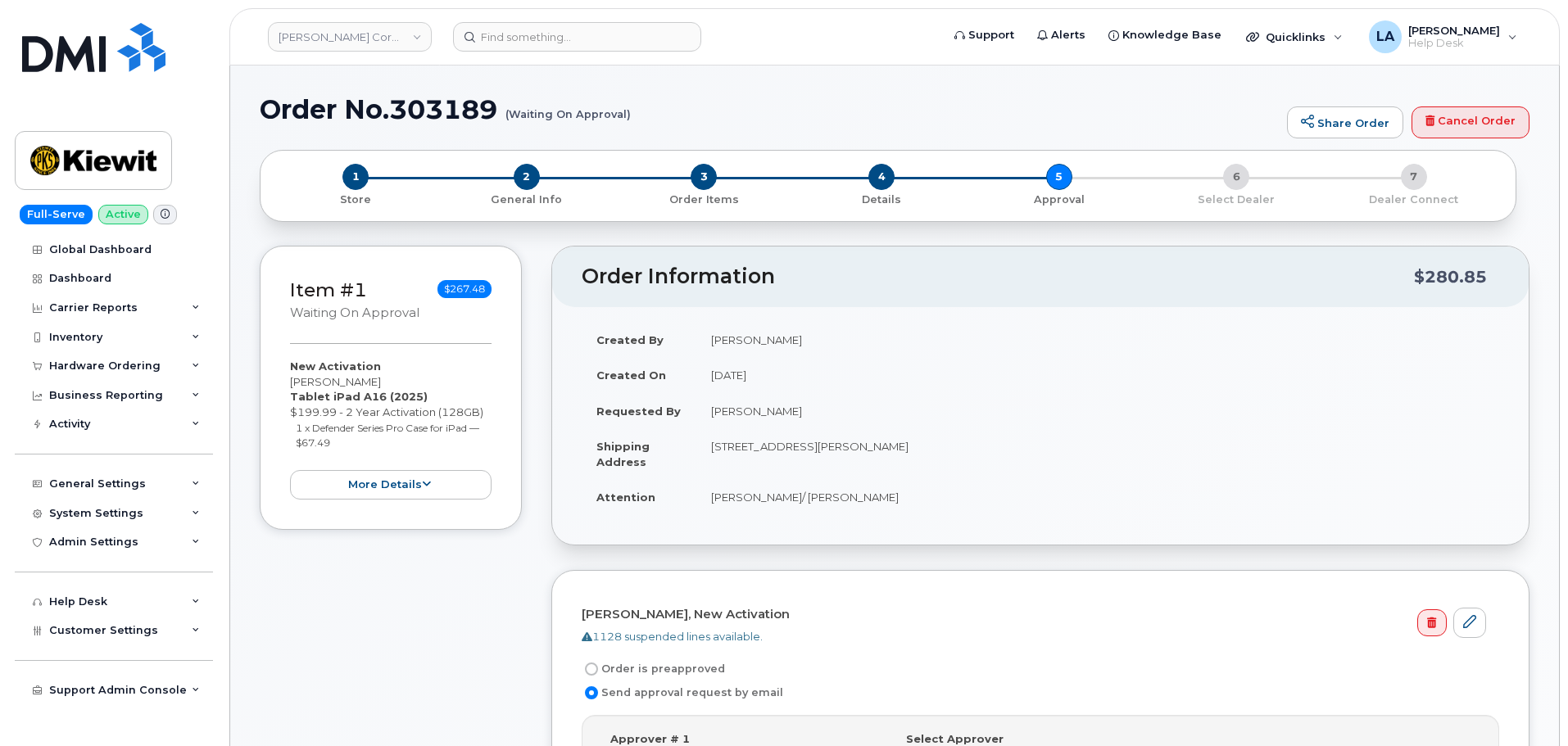
click at [638, 139] on div "Order No.303189 (Waiting On Approval) Share Order Cancel Order" at bounding box center [895, 122] width 1270 height 55
drag, startPoint x: 514, startPoint y: 124, endPoint x: 258, endPoint y: 117, distance: 256.1
copy h1 "Order No.303189 (Waiting On Approval)"
